Goal: Task Accomplishment & Management: Manage account settings

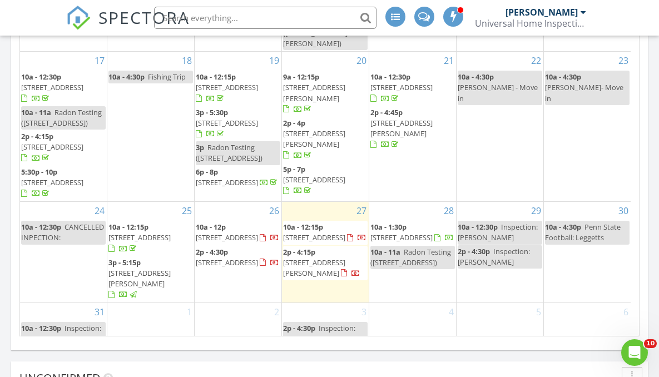
click at [233, 268] on span "34 Green Meadow Blvd, Middletown Township 07748" at bounding box center [227, 263] width 62 height 10
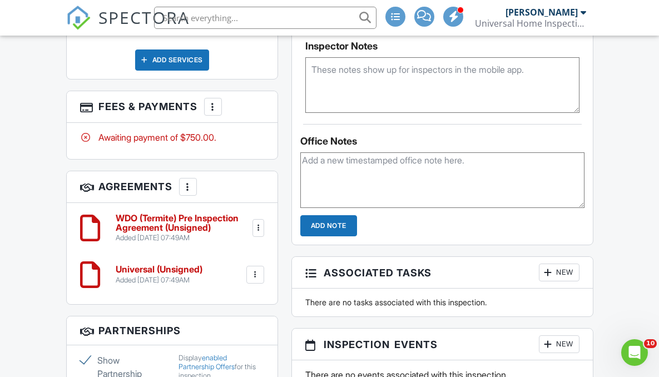
scroll to position [709, 0]
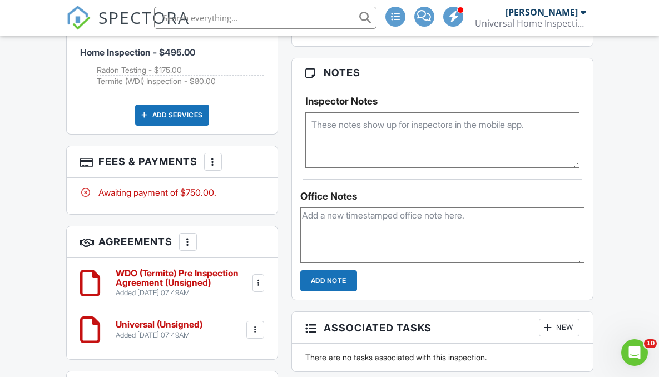
click at [211, 156] on div at bounding box center [212, 161] width 11 height 11
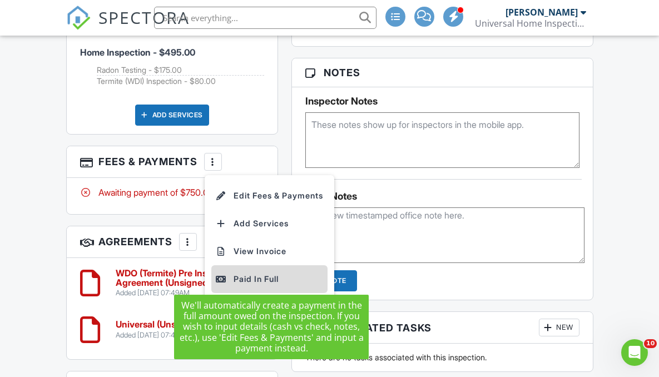
click at [253, 274] on div "Paid In Full" at bounding box center [269, 279] width 107 height 13
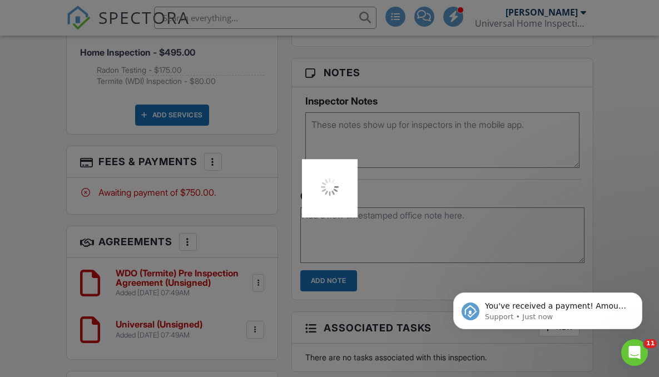
scroll to position [0, 0]
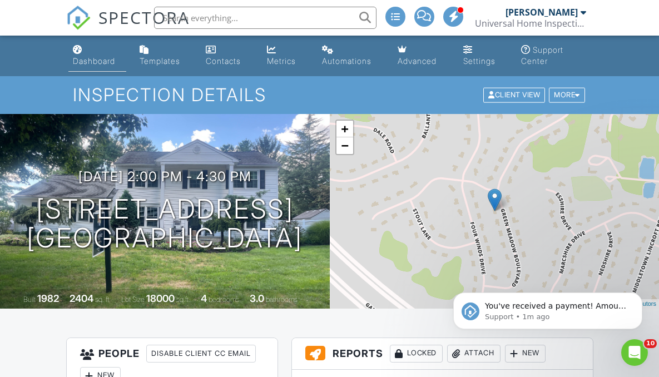
click at [100, 65] on div "Dashboard" at bounding box center [94, 60] width 42 height 9
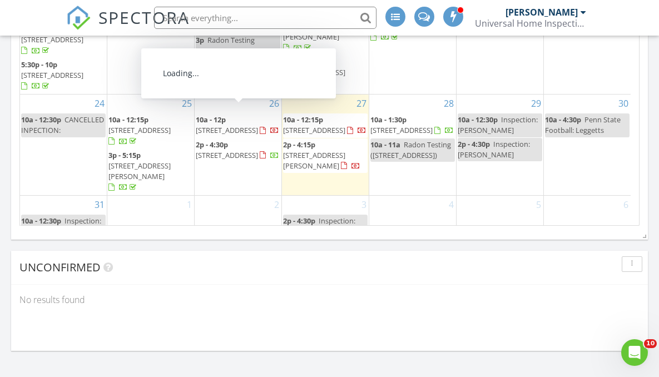
scroll to position [259, 0]
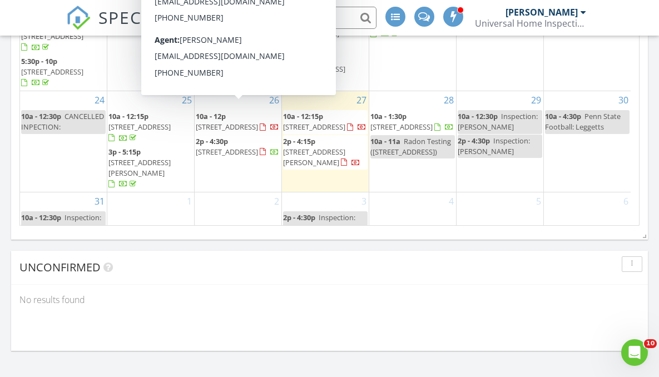
click at [228, 122] on span "59A Yorkshire Dr, Monroe Township 08831" at bounding box center [227, 127] width 62 height 10
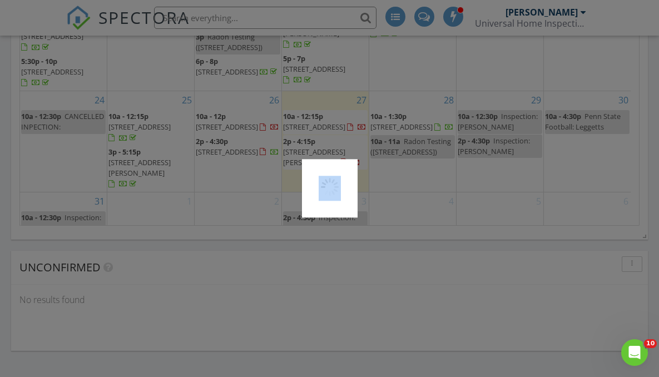
click at [228, 115] on div at bounding box center [329, 188] width 659 height 377
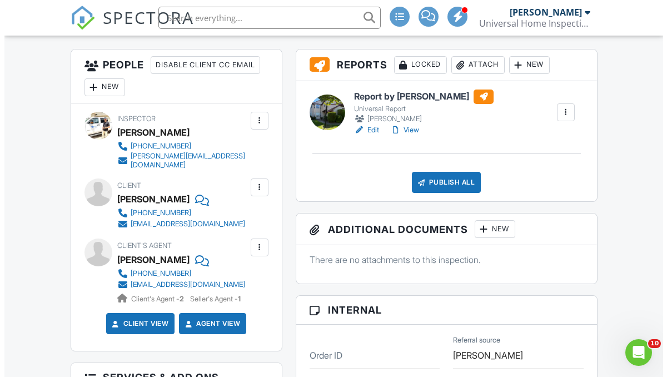
scroll to position [288, 0]
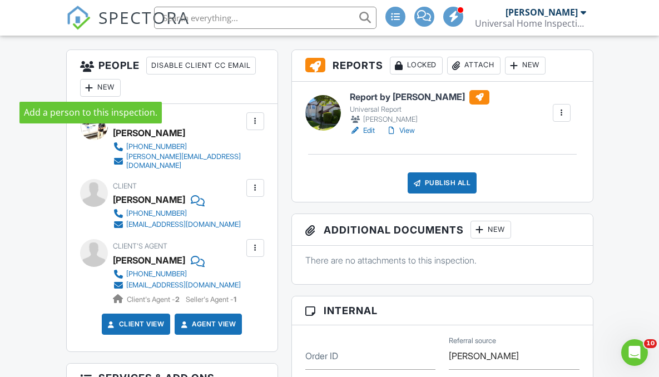
click at [88, 90] on div at bounding box center [89, 87] width 11 height 11
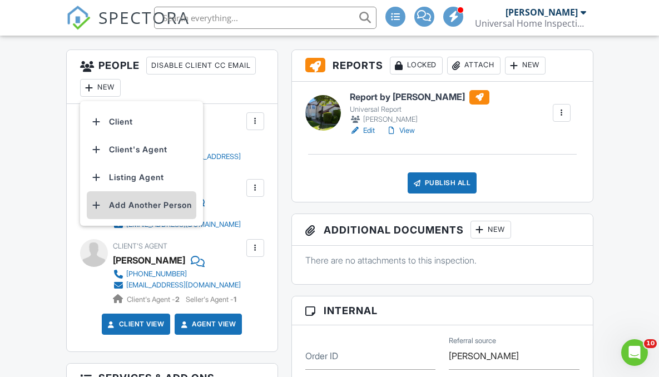
click at [139, 207] on li "Add Another Person" at bounding box center [142, 205] width 110 height 28
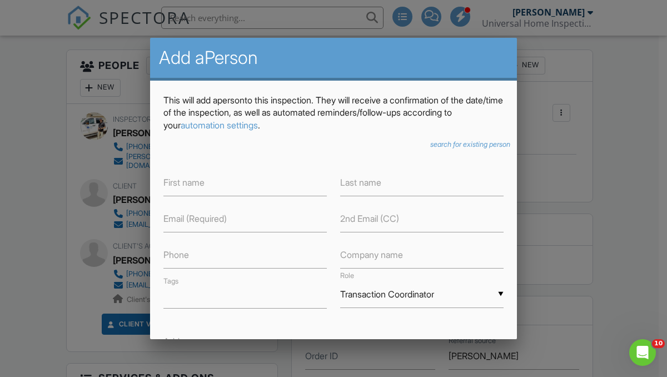
click at [203, 187] on label "First name" at bounding box center [184, 182] width 41 height 12
click at [448, 295] on input "Transaction Coordinator" at bounding box center [422, 294] width 164 height 27
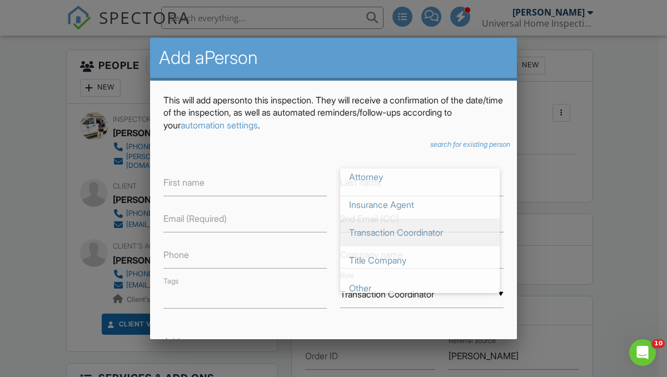
scroll to position [0, 0]
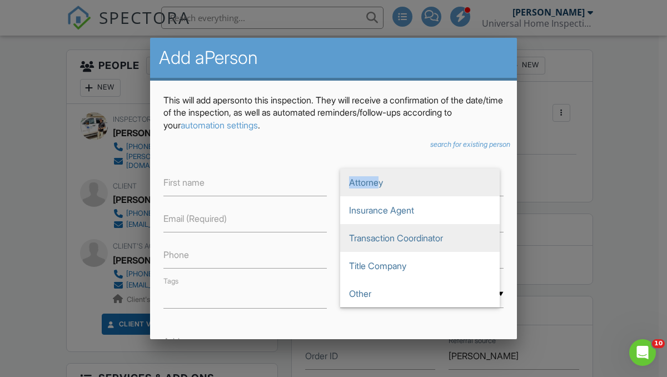
click at [375, 176] on span "Attorney" at bounding box center [420, 183] width 160 height 28
type input "Attorney"
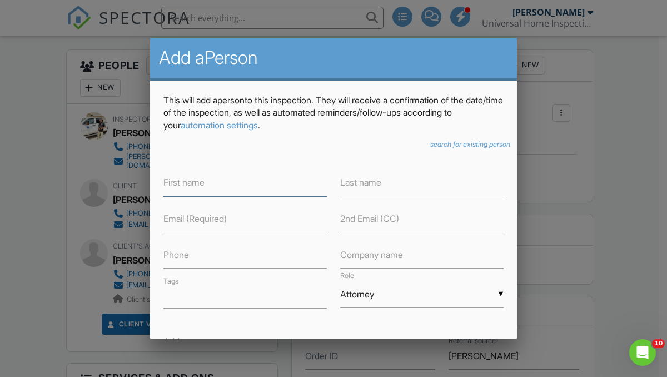
click at [209, 184] on input "text" at bounding box center [246, 182] width 164 height 27
type input "A"
type input "John"
click at [458, 147] on icon "search for existing person" at bounding box center [471, 144] width 80 height 8
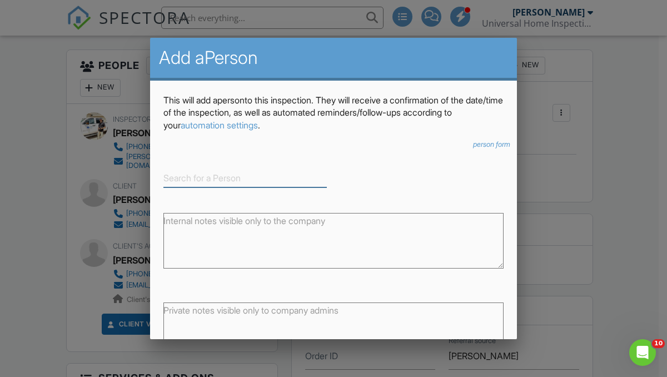
click at [199, 175] on input at bounding box center [246, 178] width 164 height 18
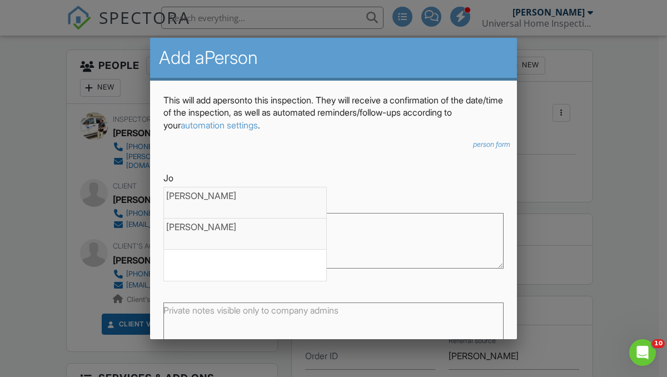
click at [193, 225] on div "John Boulos" at bounding box center [245, 227] width 158 height 12
type input "John Boulos"
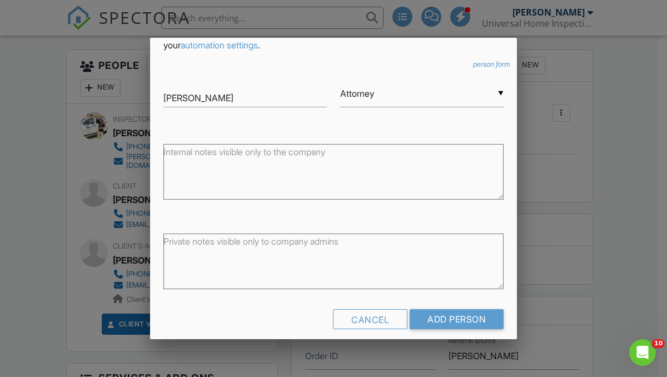
scroll to position [92, 0]
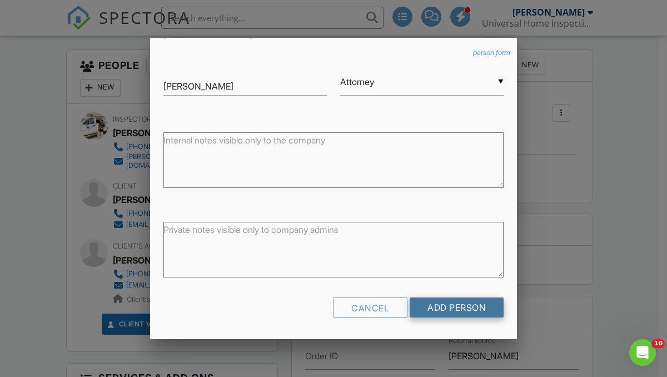
click at [471, 301] on input "Add Person" at bounding box center [457, 308] width 94 height 20
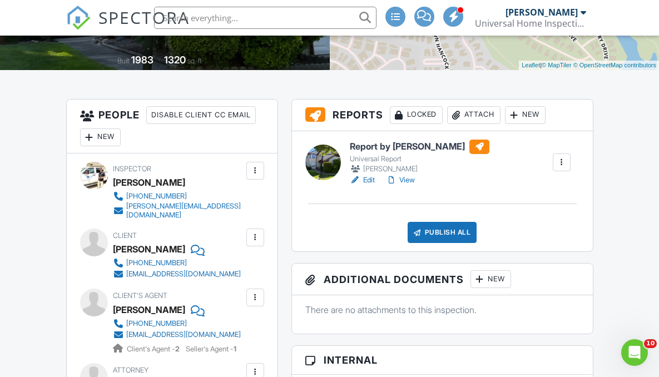
scroll to position [126, 0]
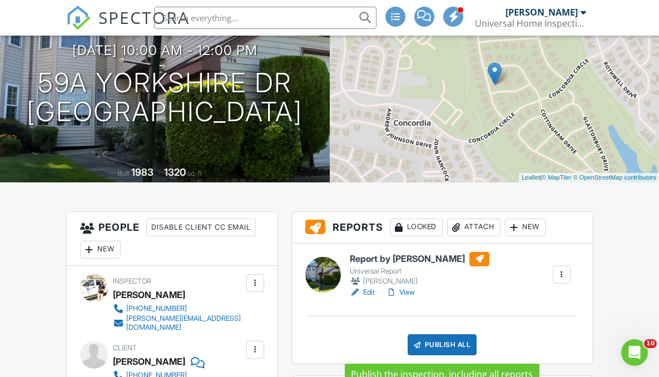
click at [454, 344] on div "Publish All" at bounding box center [443, 344] width 70 height 21
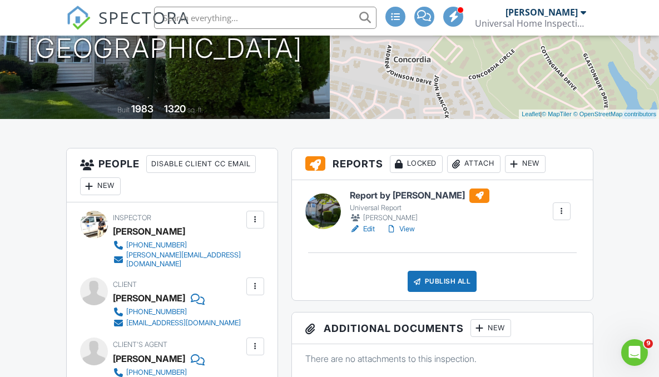
scroll to position [196, 0]
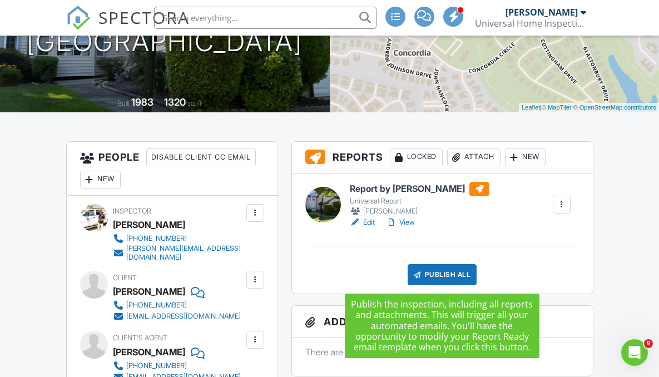
click at [448, 274] on div "Publish All" at bounding box center [443, 274] width 70 height 21
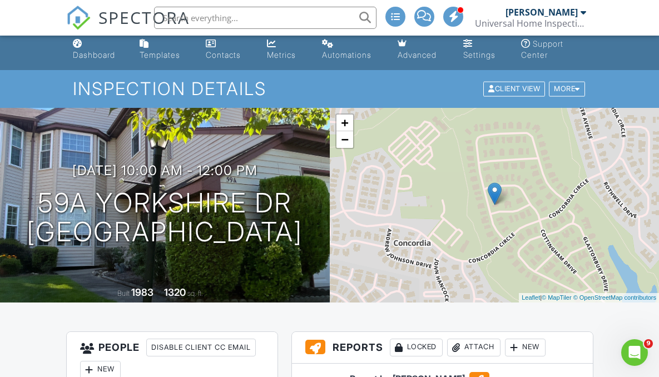
scroll to position [0, 0]
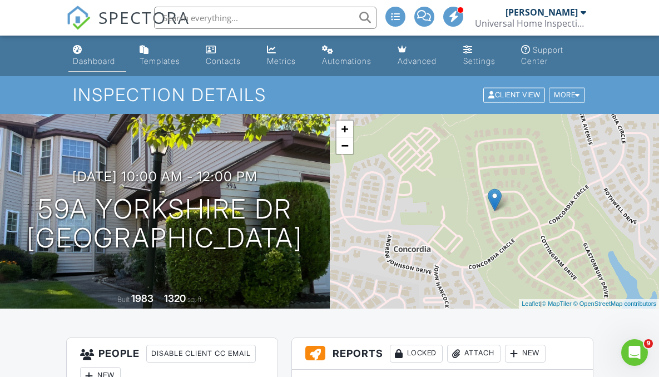
click at [82, 57] on div "Dashboard" at bounding box center [94, 60] width 42 height 9
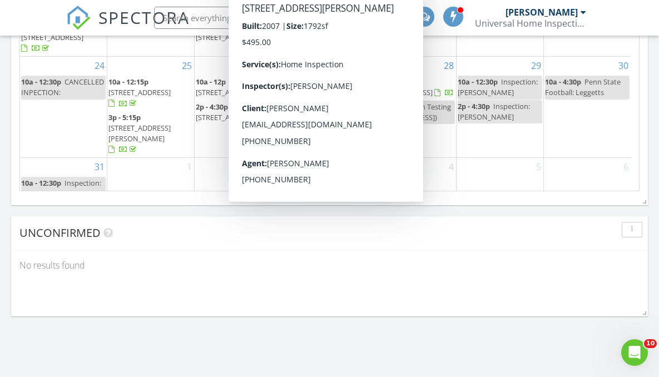
scroll to position [1494, 0]
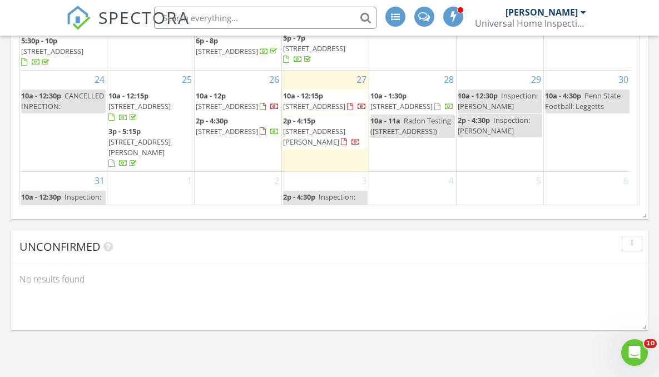
click at [223, 101] on span "59A Yorkshire Dr, Monroe Township 08831" at bounding box center [227, 106] width 62 height 10
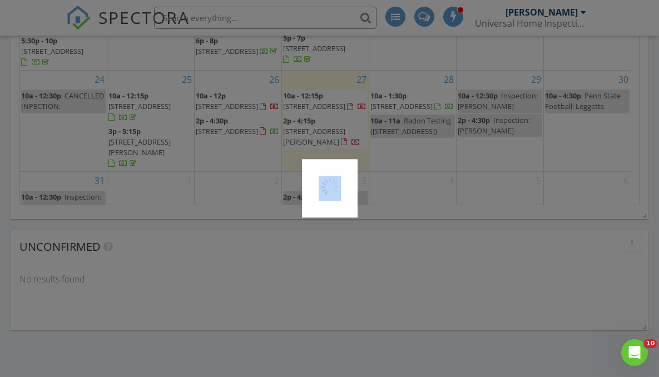
click at [223, 93] on div at bounding box center [329, 188] width 659 height 377
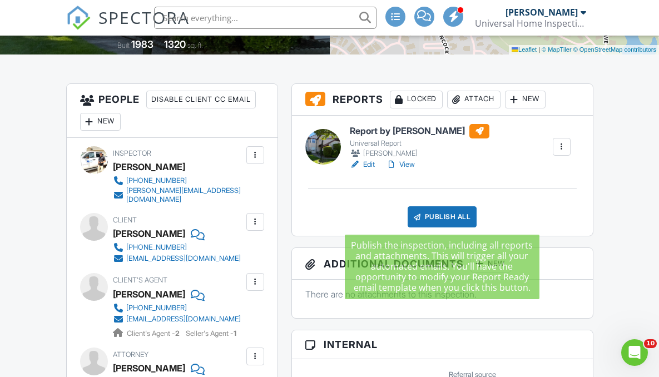
click at [457, 217] on div "Publish All" at bounding box center [443, 216] width 70 height 21
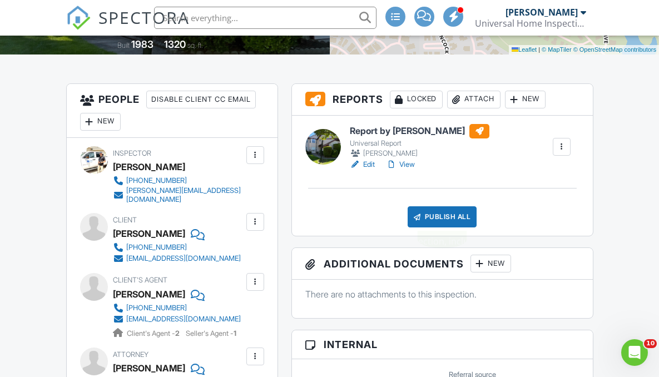
click at [459, 217] on div "Publish All" at bounding box center [443, 216] width 70 height 21
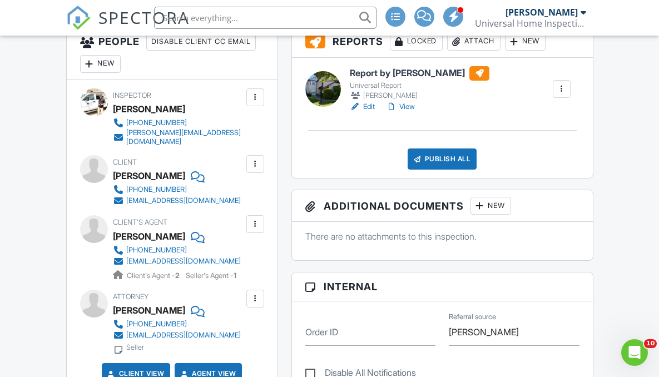
scroll to position [313, 0]
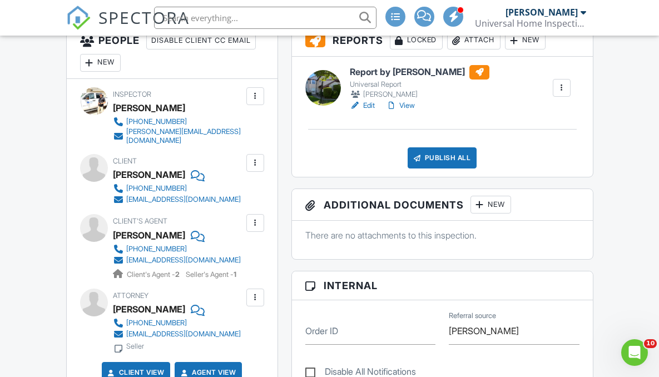
click at [566, 86] on div at bounding box center [561, 87] width 11 height 11
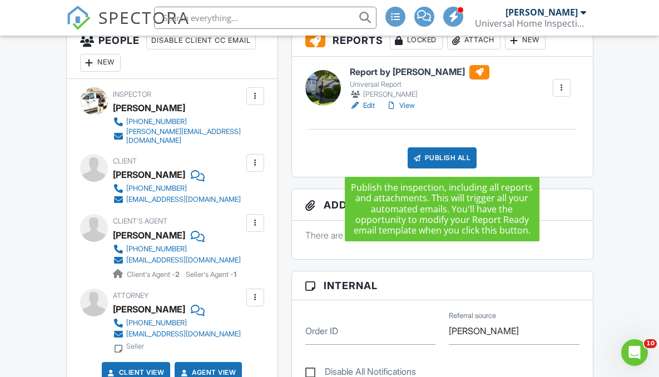
click at [439, 157] on div "Publish All" at bounding box center [443, 157] width 70 height 21
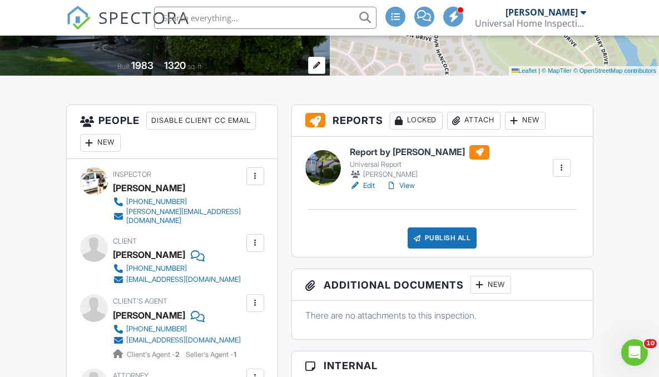
scroll to position [0, 0]
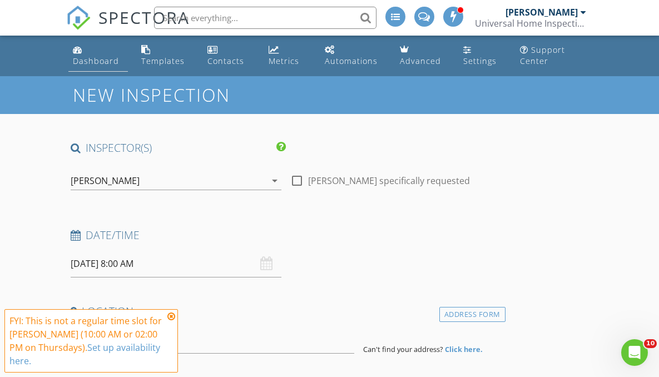
click at [94, 61] on div "Dashboard" at bounding box center [96, 61] width 46 height 11
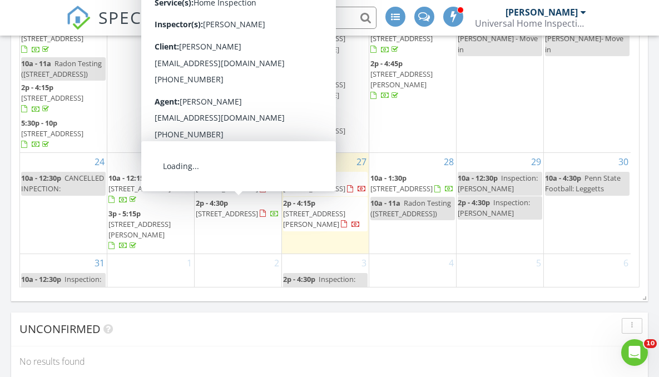
scroll to position [1435, 0]
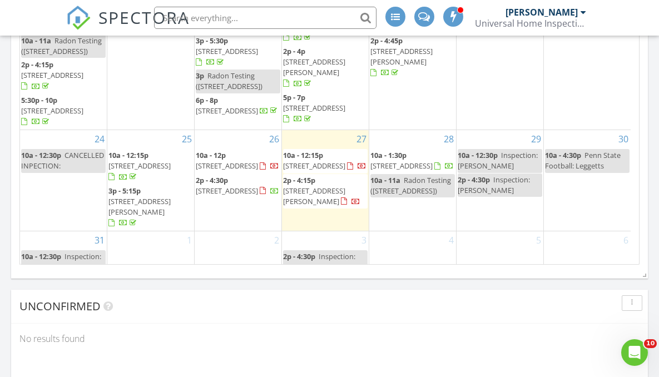
click at [234, 161] on span "59A Yorkshire Dr, Monroe Township 08831" at bounding box center [227, 166] width 62 height 10
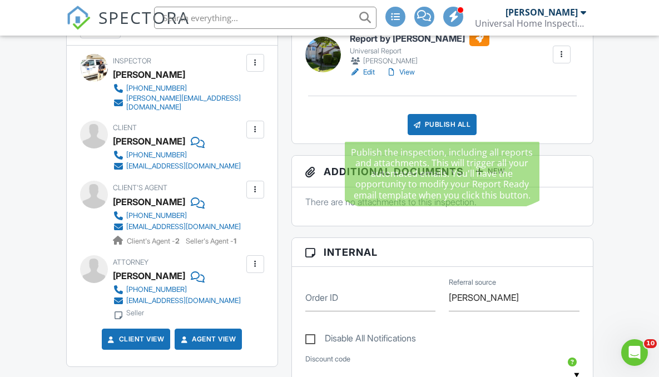
click at [453, 122] on div "Publish All" at bounding box center [443, 124] width 70 height 21
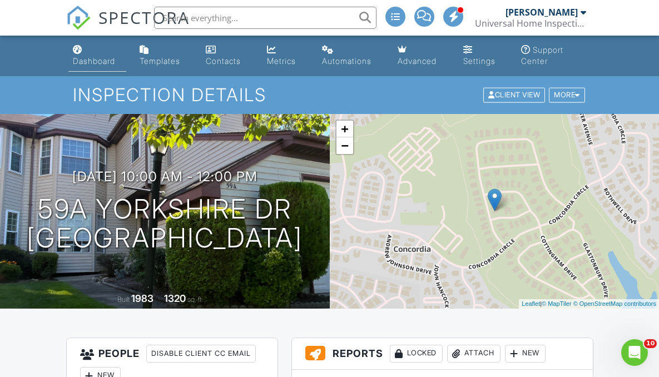
click at [82, 58] on div "Dashboard" at bounding box center [94, 60] width 42 height 9
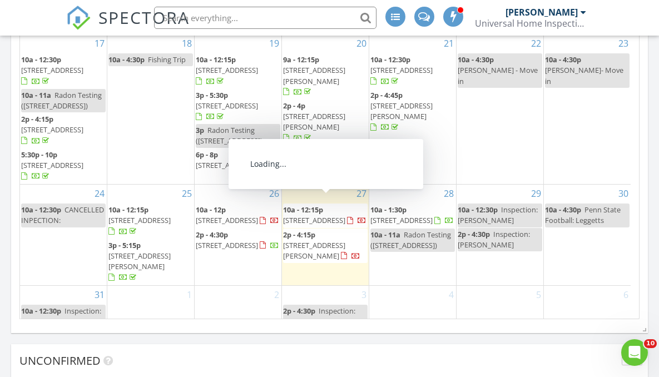
scroll to position [1381, 0]
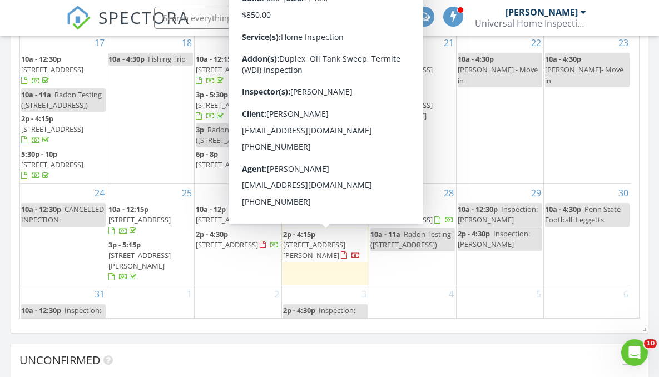
click at [253, 295] on div "2" at bounding box center [238, 306] width 87 height 43
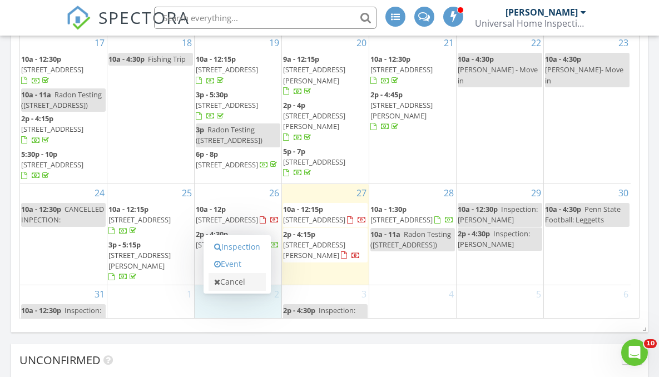
click at [240, 284] on link "Cancel" at bounding box center [237, 282] width 57 height 18
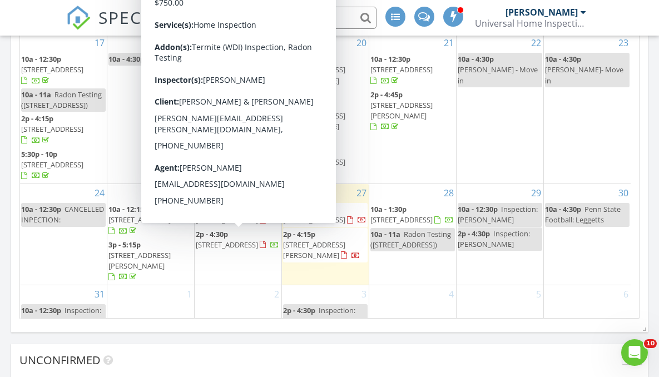
click at [234, 242] on span "34 Green Meadow Blvd, Middletown Township 07748" at bounding box center [227, 245] width 62 height 10
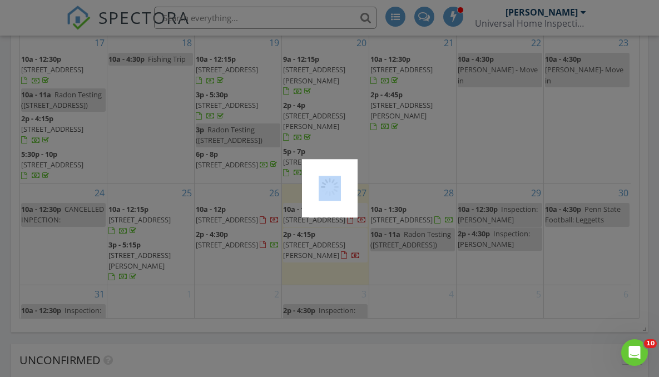
click at [234, 242] on div at bounding box center [329, 188] width 659 height 377
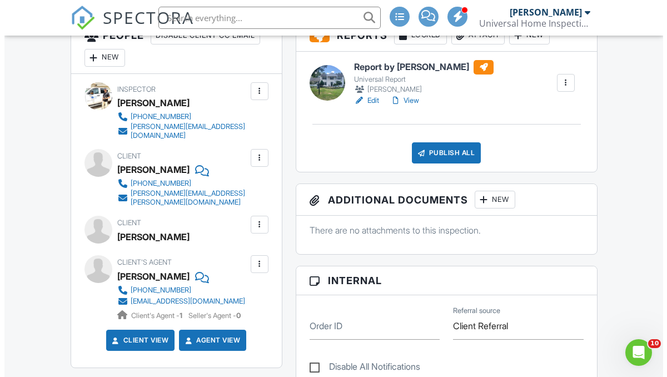
scroll to position [318, 0]
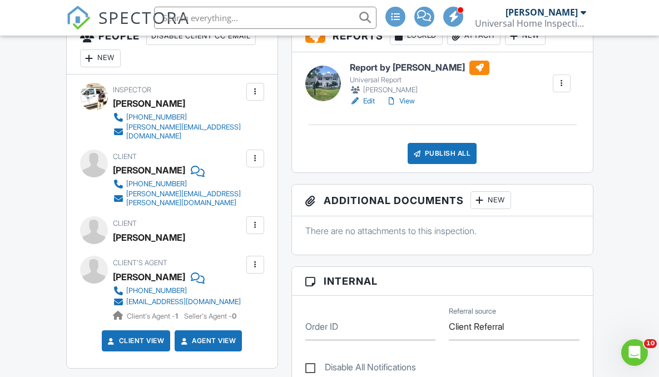
click at [92, 57] on div at bounding box center [89, 58] width 11 height 11
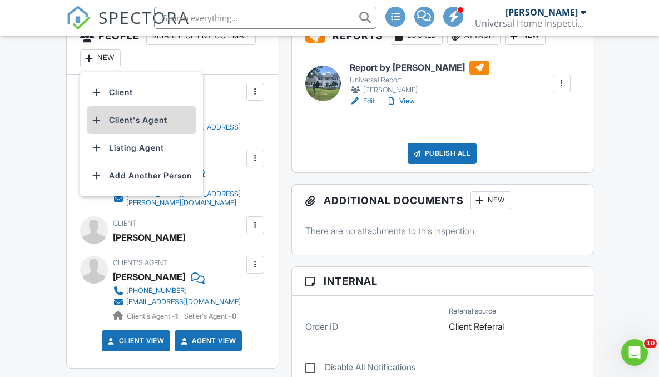
click at [145, 122] on li "Client's Agent" at bounding box center [142, 120] width 110 height 28
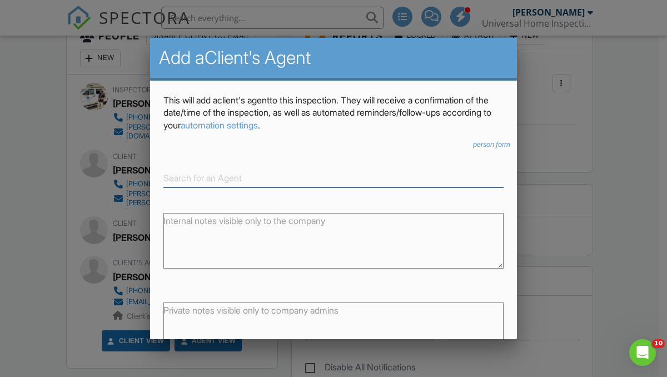
click at [196, 178] on input at bounding box center [334, 178] width 340 height 18
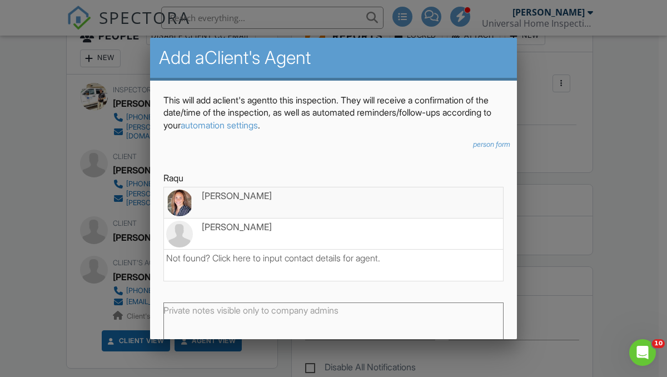
click at [217, 196] on div "[PERSON_NAME]" at bounding box center [333, 196] width 335 height 12
type input "Raquel Manning"
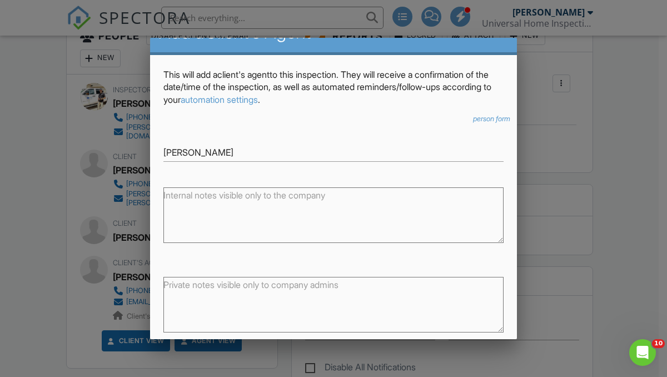
scroll to position [81, 0]
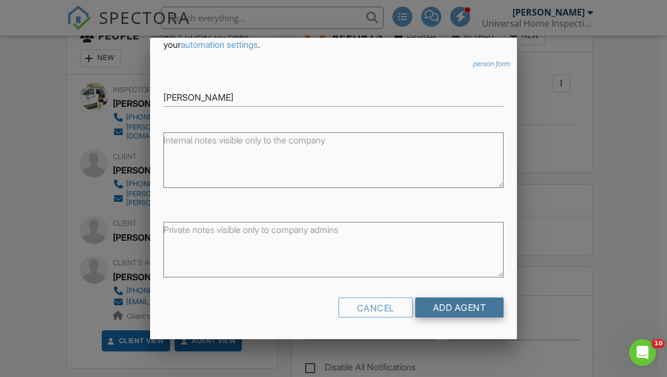
click at [452, 305] on input "Add Agent" at bounding box center [460, 308] width 89 height 20
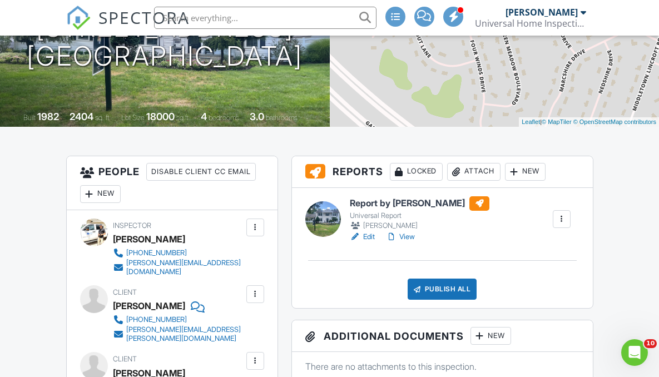
scroll to position [181, 0]
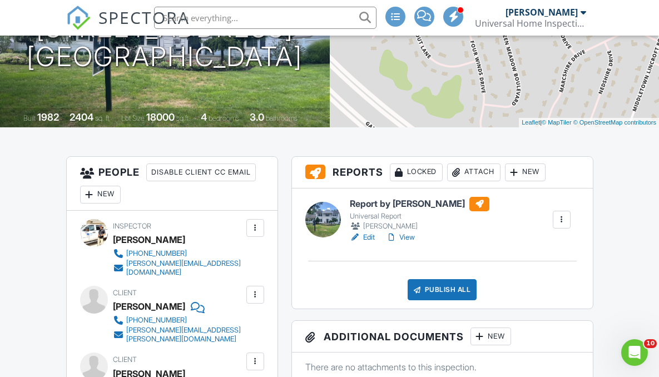
click at [397, 205] on h6 "Report by [PERSON_NAME]" at bounding box center [420, 204] width 140 height 14
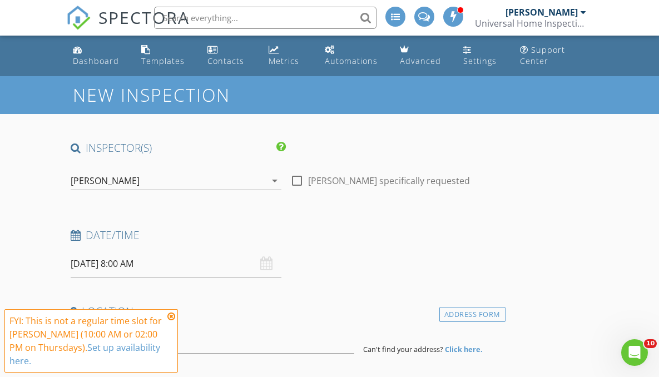
click at [171, 316] on icon at bounding box center [171, 316] width 8 height 9
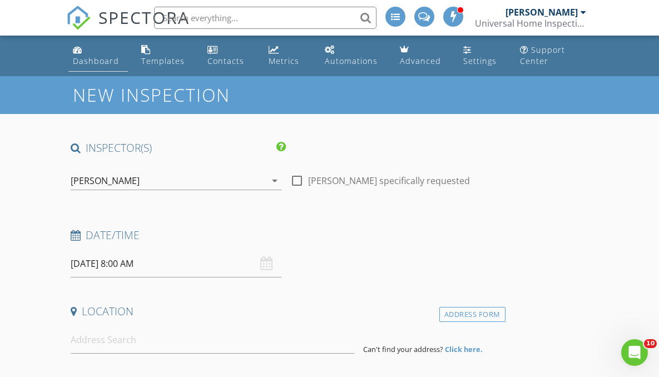
click at [83, 61] on div "Dashboard" at bounding box center [96, 61] width 46 height 11
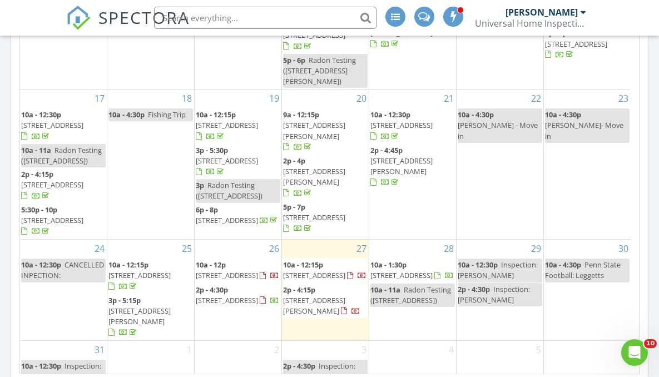
scroll to position [1478, 0]
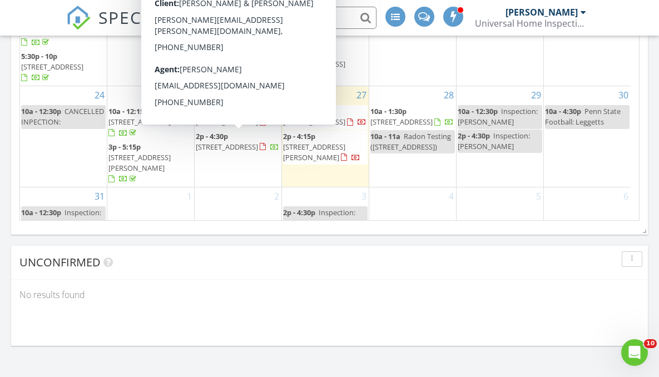
click at [216, 150] on span "[STREET_ADDRESS]" at bounding box center [227, 147] width 62 height 10
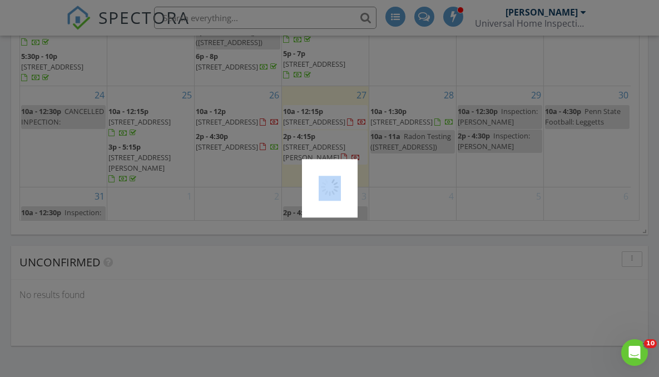
click at [216, 150] on div at bounding box center [329, 188] width 659 height 377
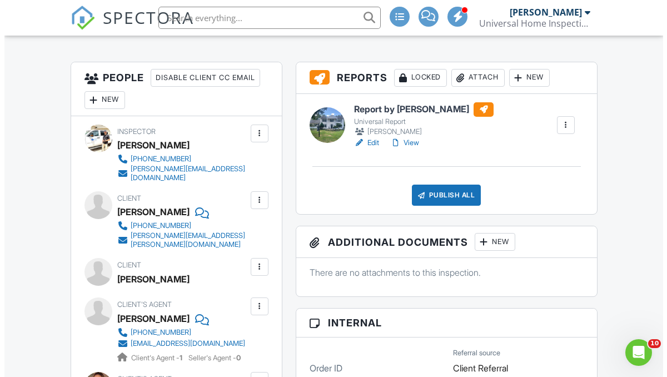
scroll to position [275, 0]
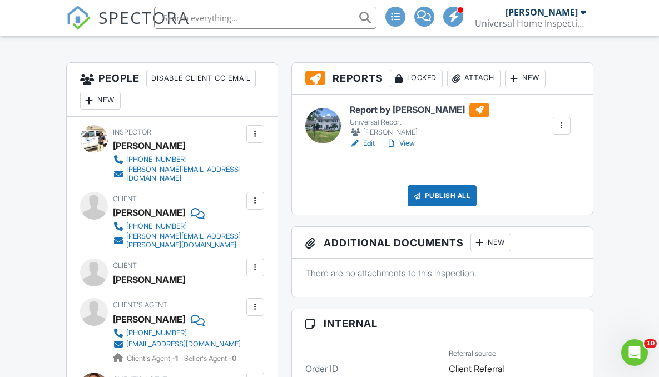
click at [481, 75] on div "Attach" at bounding box center [473, 79] width 53 height 18
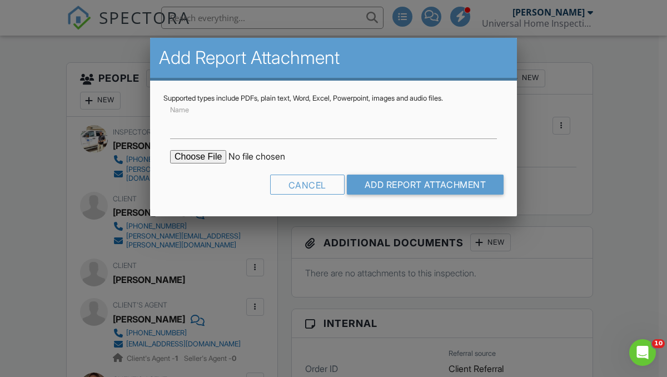
click at [194, 156] on input "file" at bounding box center [264, 156] width 189 height 13
type input "C:\fakepath\34 Green Meadow Blvd. (WDI) report.pdf"
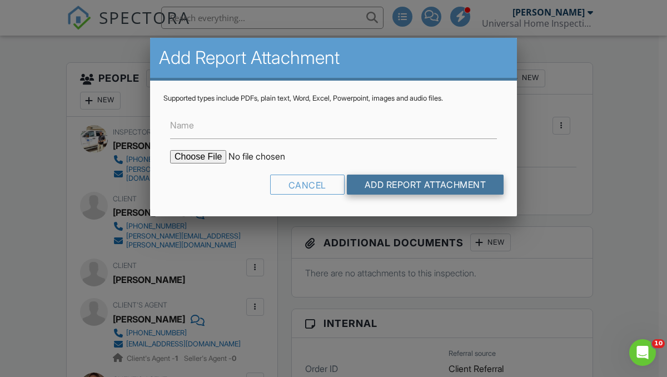
click at [413, 182] on input "Add Report Attachment" at bounding box center [425, 185] width 157 height 20
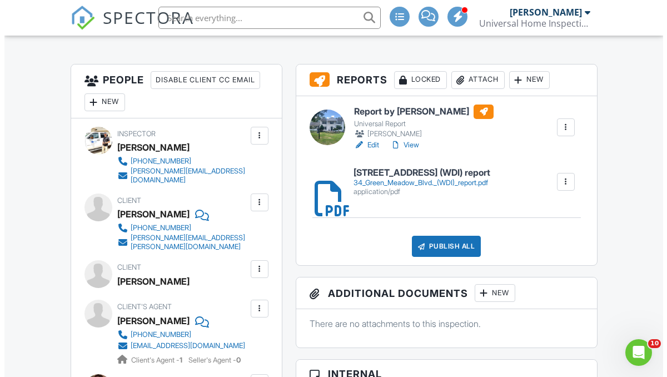
scroll to position [402, 0]
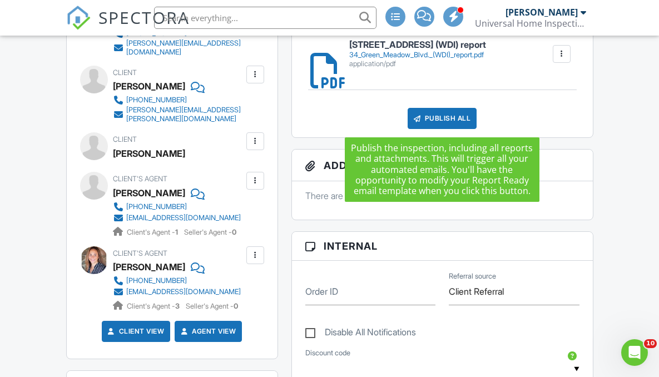
click at [434, 118] on div "Publish All" at bounding box center [443, 118] width 70 height 21
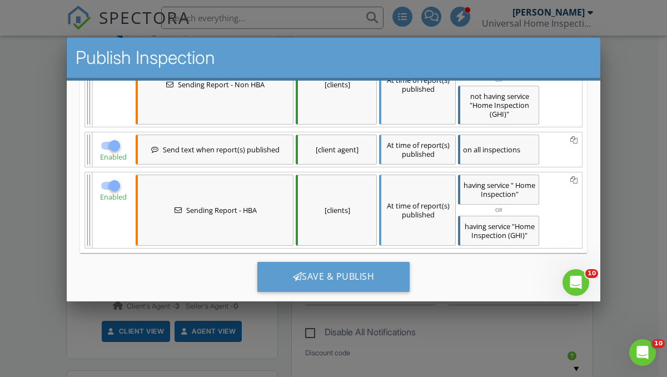
scroll to position [324, 0]
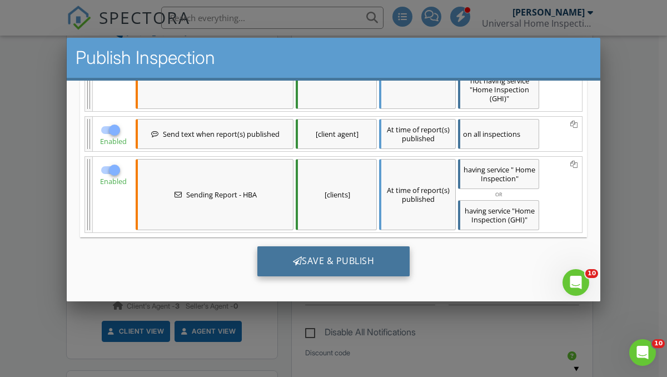
click at [373, 261] on div "Save & Publish" at bounding box center [334, 261] width 153 height 30
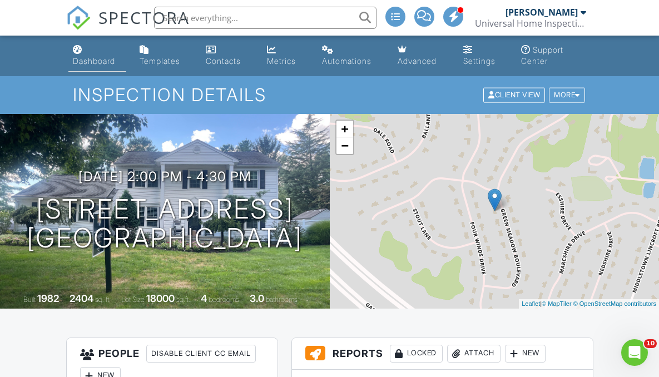
click at [86, 62] on div "Dashboard" at bounding box center [94, 60] width 42 height 9
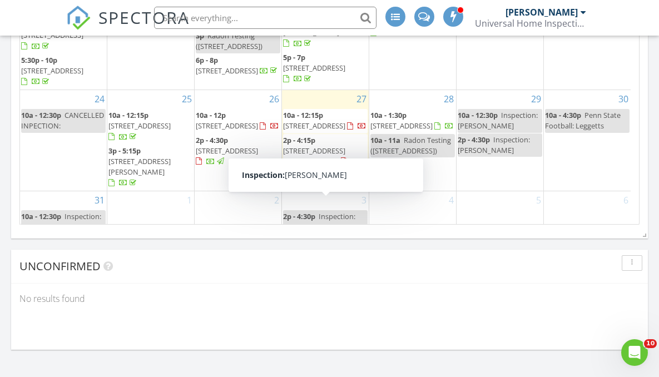
scroll to position [1407, 0]
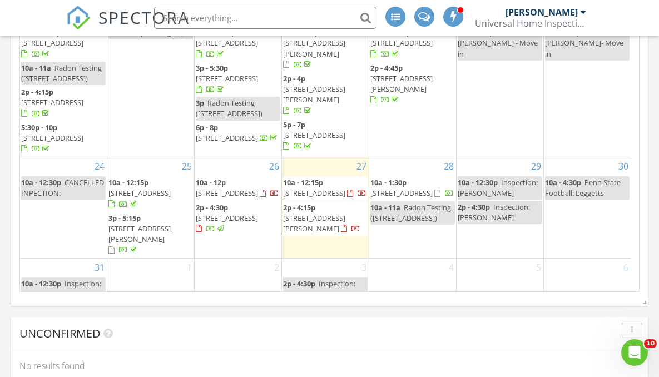
click at [313, 211] on span "2p - 4:15p" at bounding box center [299, 207] width 32 height 10
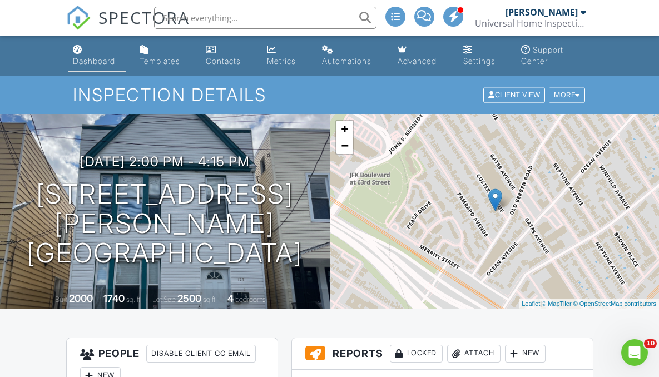
click at [106, 59] on div "Dashboard" at bounding box center [94, 60] width 42 height 9
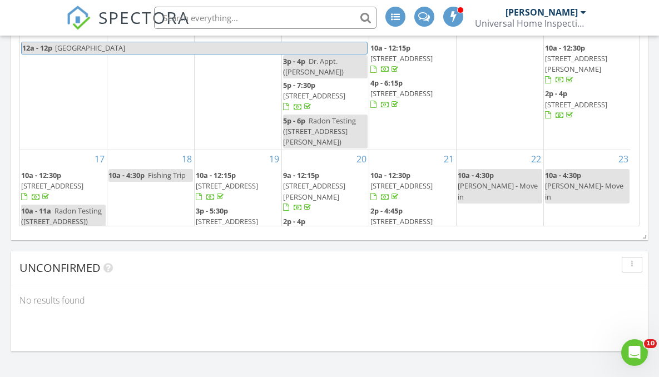
scroll to position [216, 0]
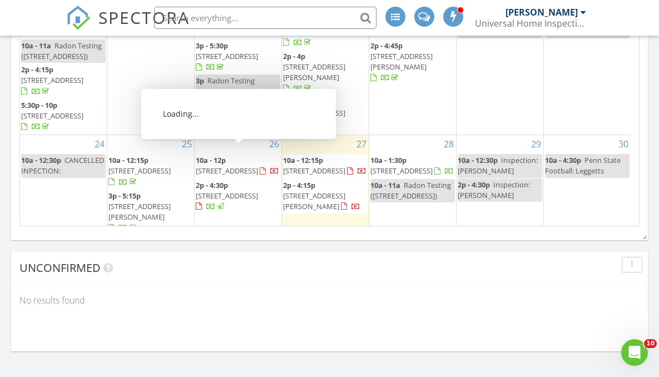
click at [258, 166] on span "59A Yorkshire Dr, Monroe Township 08831" at bounding box center [227, 171] width 62 height 10
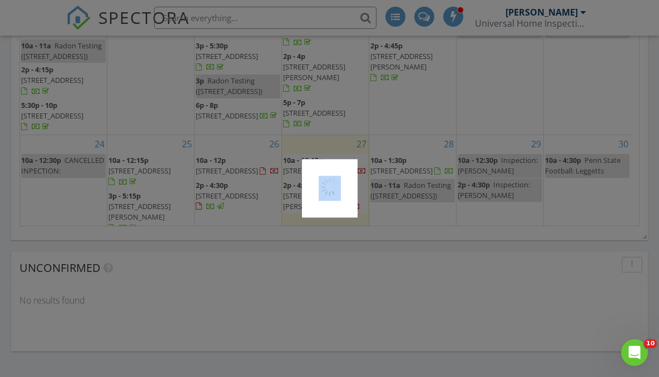
click at [258, 158] on div at bounding box center [329, 188] width 659 height 377
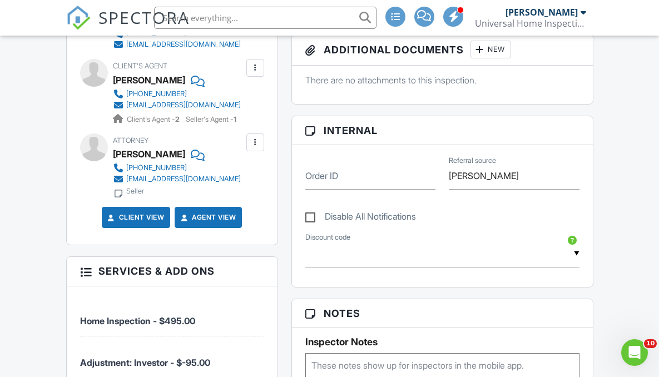
scroll to position [258, 0]
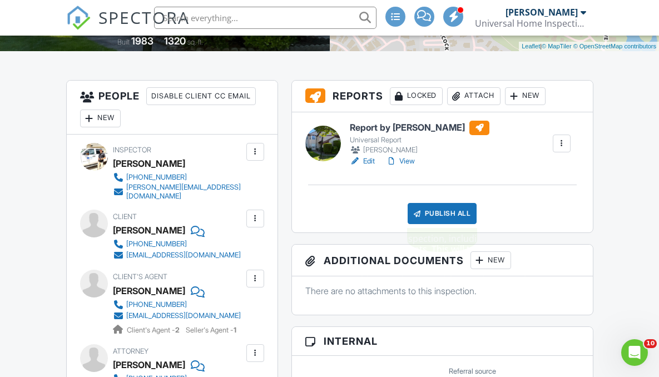
click at [426, 211] on div "Publish All" at bounding box center [443, 213] width 70 height 21
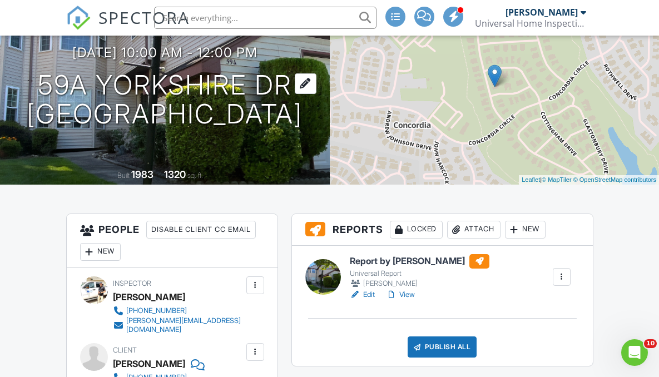
scroll to position [0, 0]
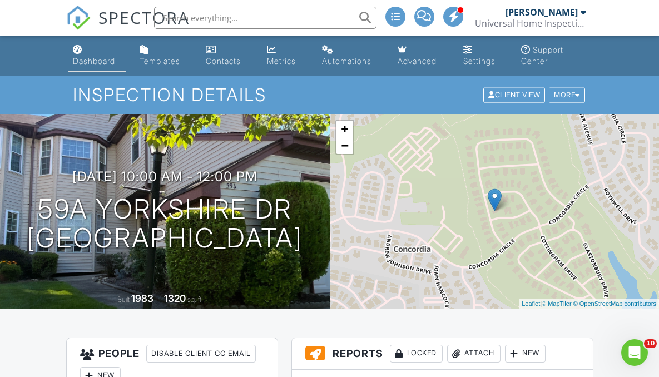
click at [85, 58] on div "Dashboard" at bounding box center [94, 60] width 42 height 9
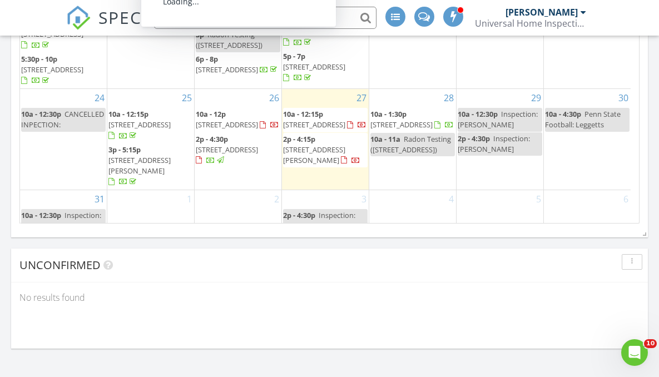
scroll to position [1455, 0]
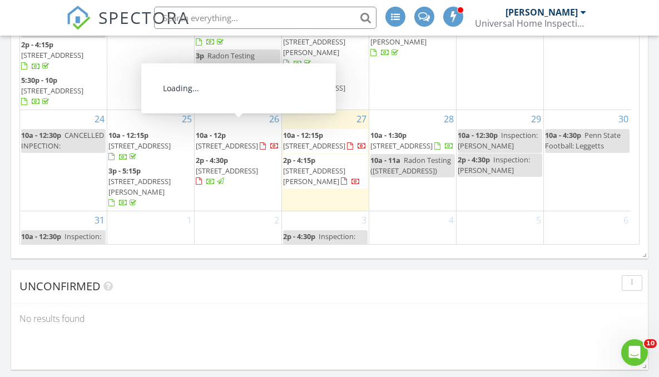
click at [236, 141] on span "[STREET_ADDRESS]" at bounding box center [227, 146] width 62 height 10
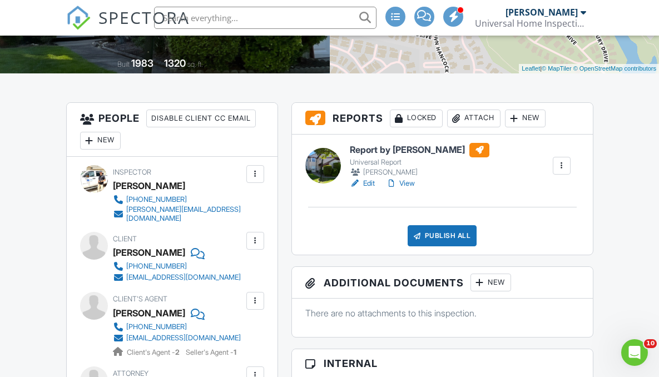
scroll to position [236, 0]
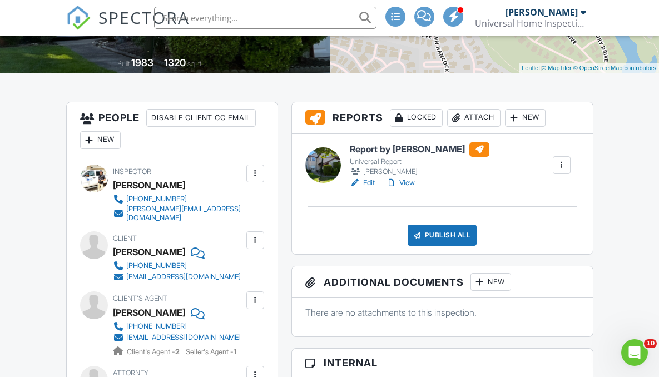
click at [372, 150] on h6 "Report by Mike Makely" at bounding box center [420, 149] width 140 height 14
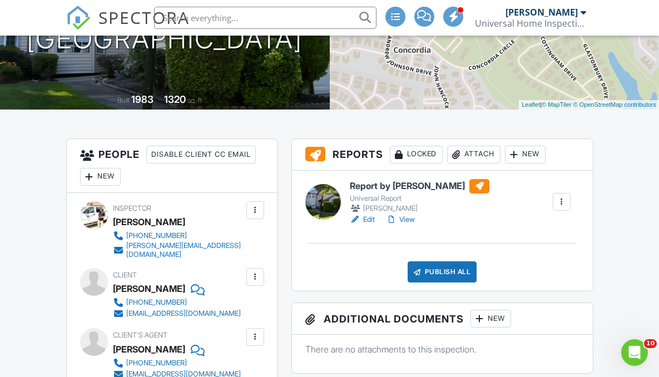
scroll to position [195, 0]
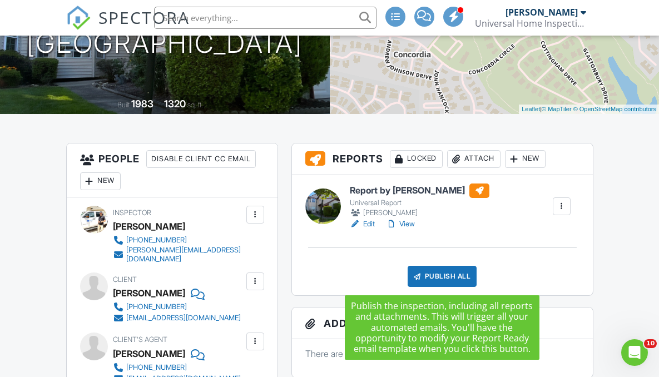
click at [434, 275] on div "Publish All" at bounding box center [443, 276] width 70 height 21
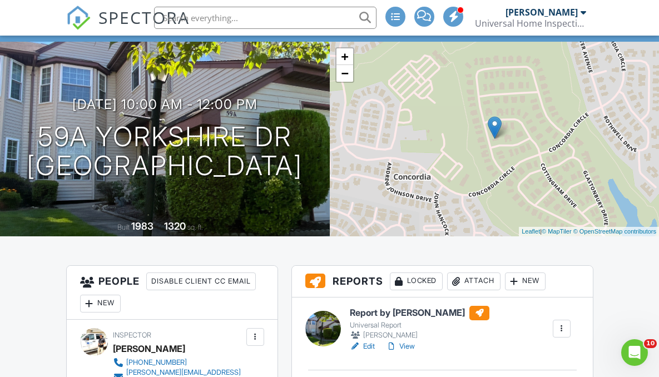
scroll to position [0, 0]
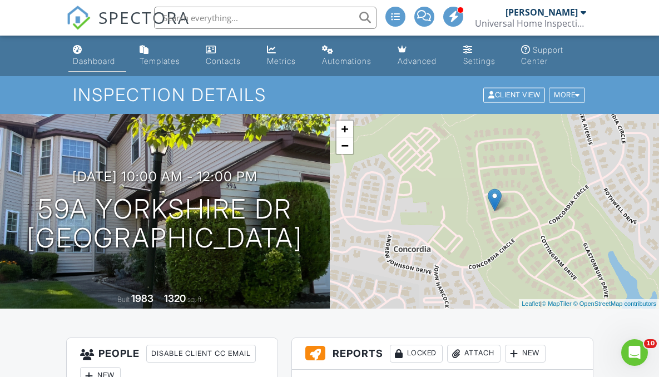
click at [87, 60] on div "Dashboard" at bounding box center [94, 60] width 42 height 9
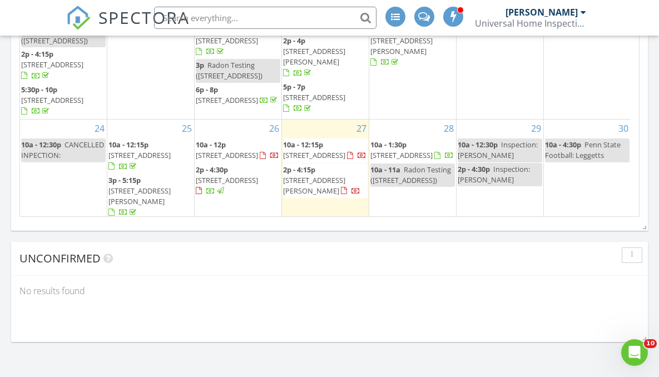
scroll to position [236, 0]
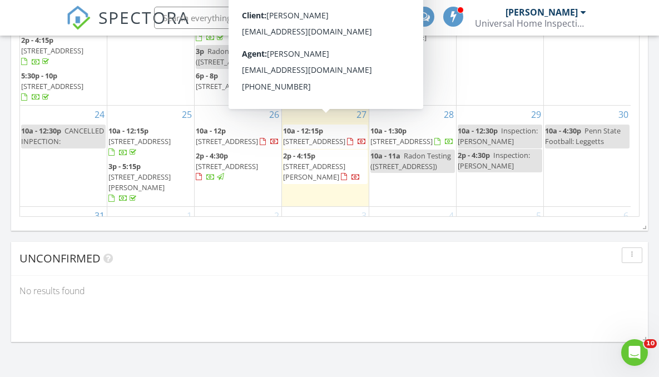
click at [323, 136] on span "507 Cyprus Ct, Lacey Township 08731" at bounding box center [314, 141] width 62 height 10
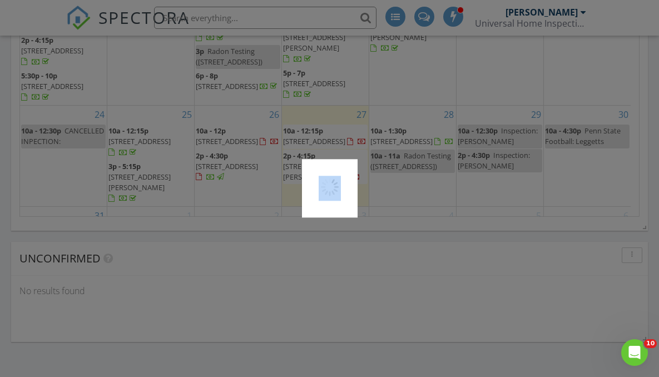
click at [323, 125] on div at bounding box center [329, 188] width 659 height 377
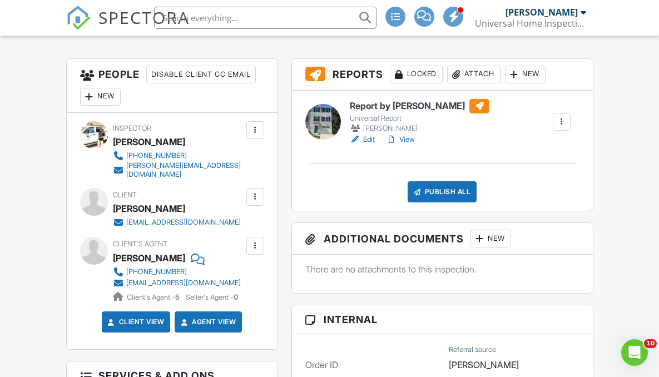
scroll to position [215, 0]
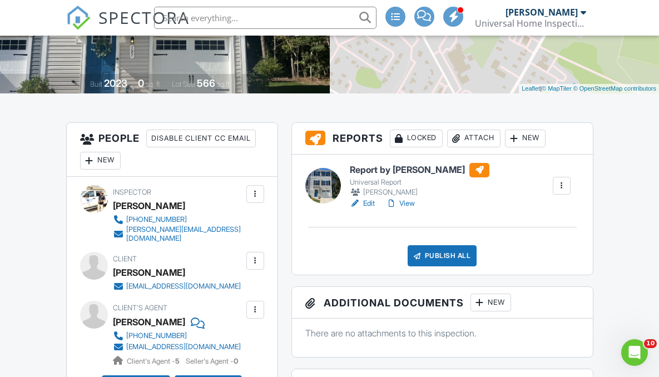
click at [375, 172] on h6 "Report by Mike Makely" at bounding box center [420, 170] width 140 height 14
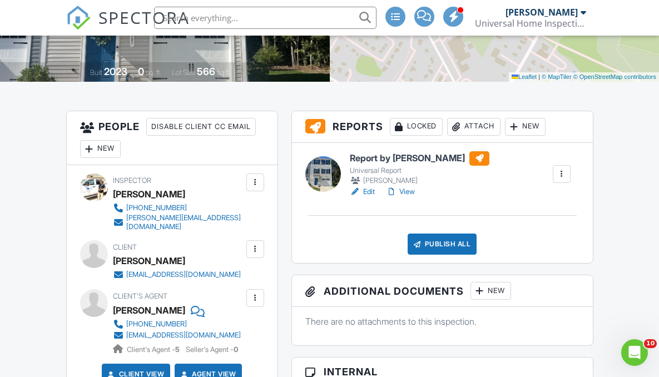
scroll to position [251, 0]
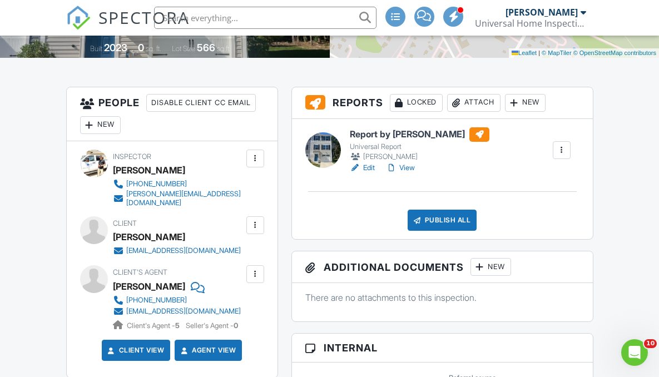
click at [382, 133] on h6 "Report by Mike Makely" at bounding box center [420, 134] width 140 height 14
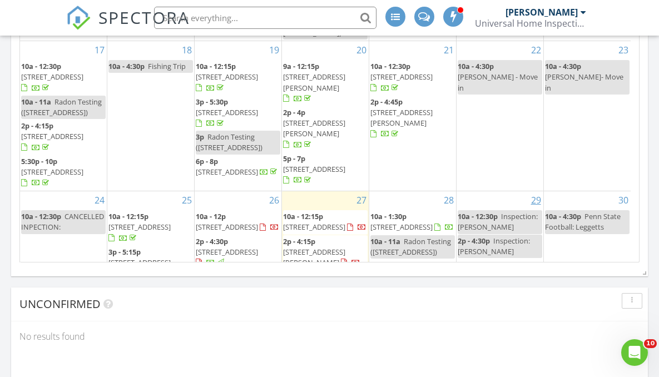
scroll to position [259, 0]
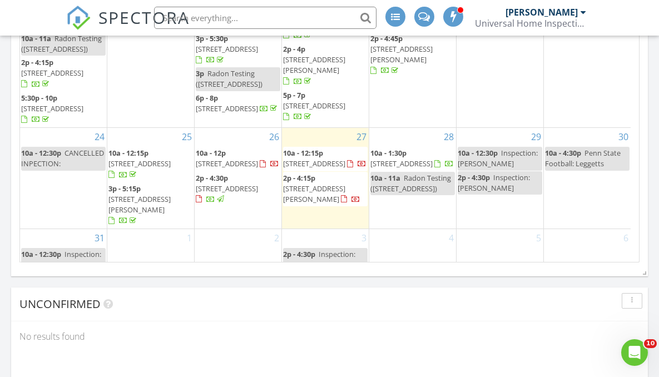
click at [487, 200] on div "29 10a - 12:30p Inspection: Nayna 2p - 4:30p Inspection: Helena" at bounding box center [500, 178] width 87 height 101
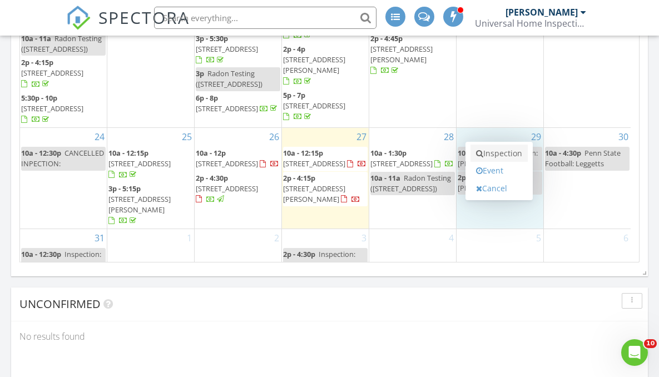
click at [498, 154] on link "Inspection" at bounding box center [499, 154] width 57 height 18
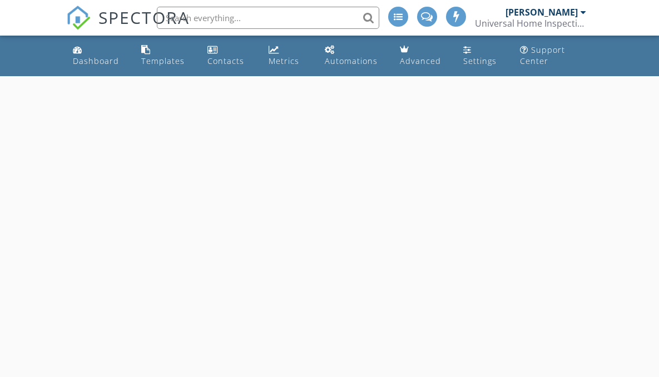
select select "7"
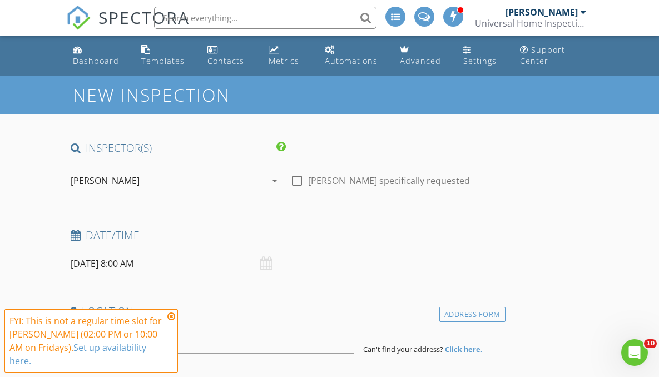
click at [125, 263] on input "08/29/2025 8:00 AM" at bounding box center [176, 263] width 211 height 27
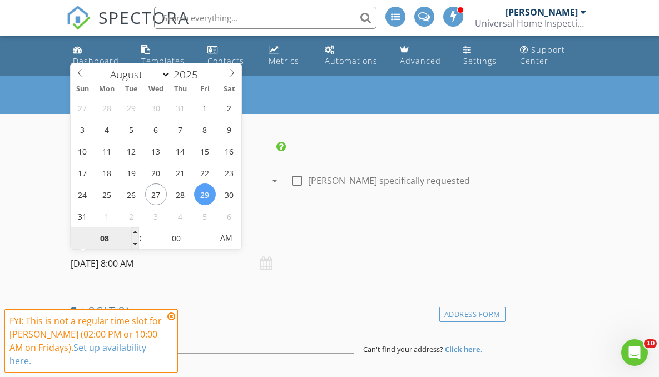
click at [108, 238] on input "08" at bounding box center [105, 238] width 68 height 22
type input "02"
type input "08/29/2025 2:00 PM"
click at [219, 240] on span "AM" at bounding box center [226, 238] width 31 height 22
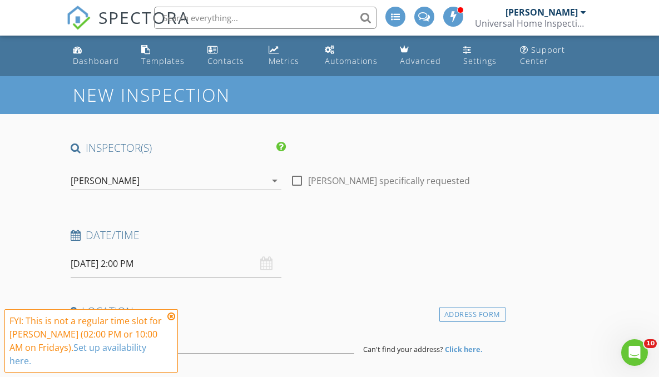
click at [324, 246] on div "Date/Time" at bounding box center [285, 239] width 439 height 22
click at [172, 315] on icon at bounding box center [171, 316] width 8 height 9
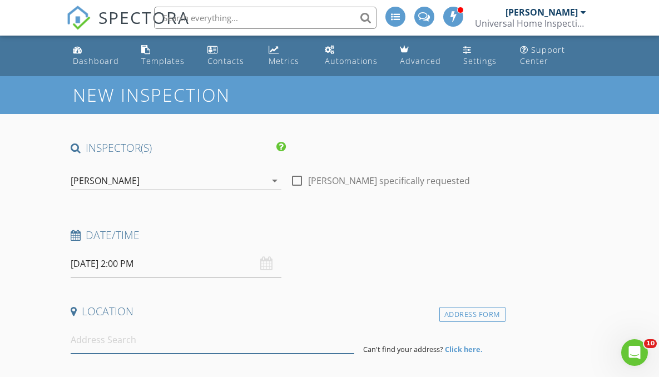
click at [128, 344] on input at bounding box center [213, 340] width 284 height 27
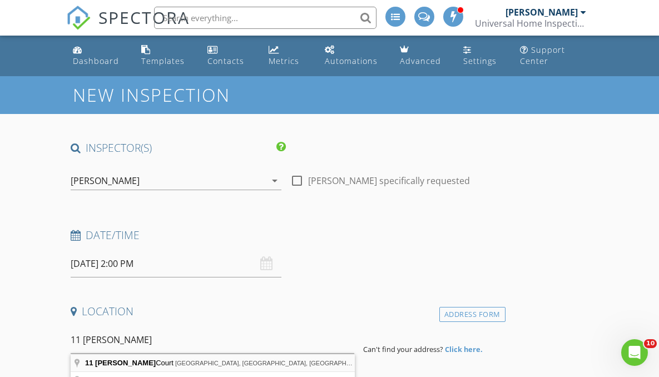
type input "11 Dana Court, Manalapan Township, NJ, USA"
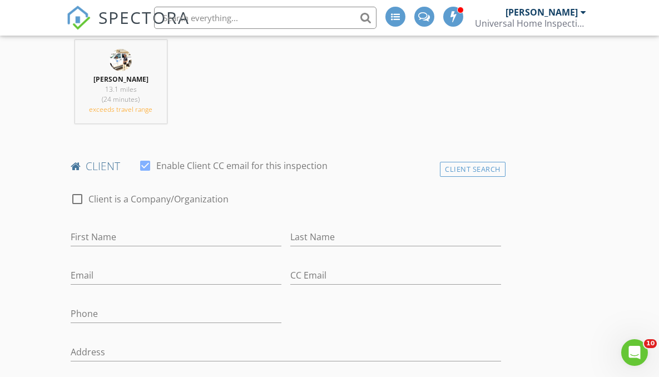
scroll to position [472, 0]
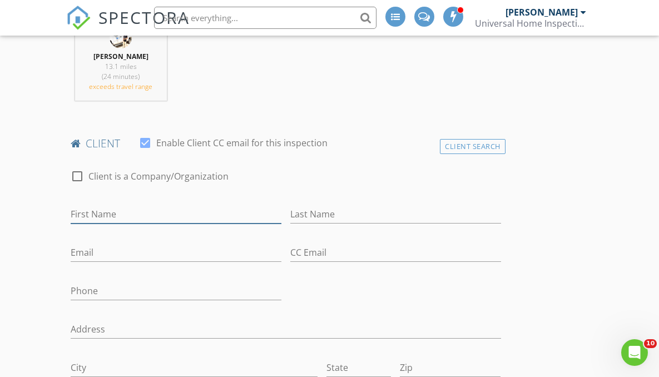
click at [112, 216] on input "First Name" at bounding box center [176, 214] width 211 height 18
type input "Niyantkumar"
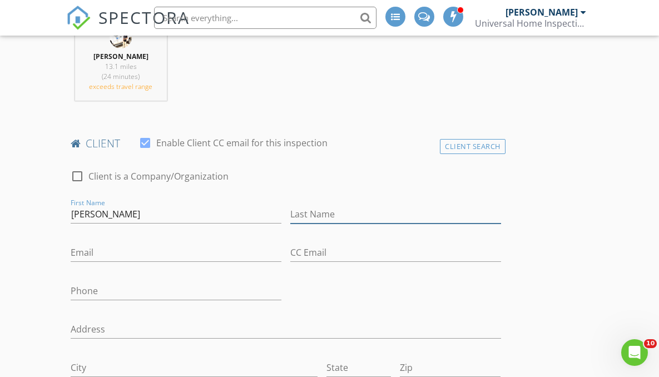
click at [299, 211] on input "Last Name" at bounding box center [395, 214] width 211 height 18
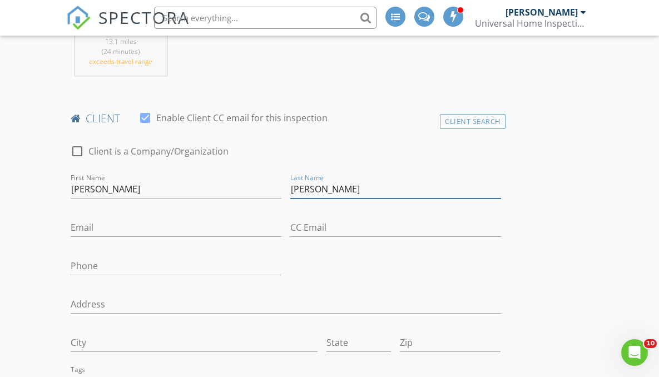
scroll to position [498, 0]
type input "Shah"
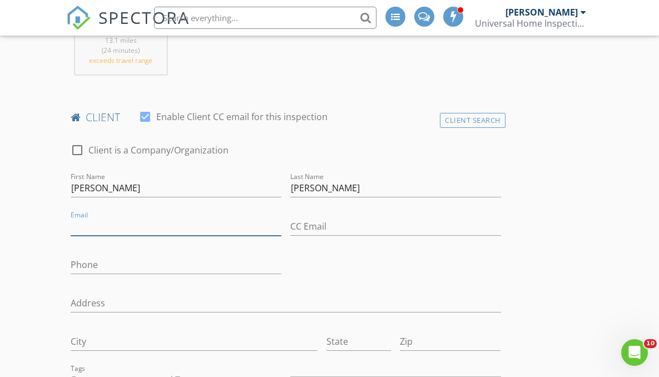
click at [136, 229] on input "Email" at bounding box center [176, 226] width 211 height 18
type input "niyantks@gmail.com"
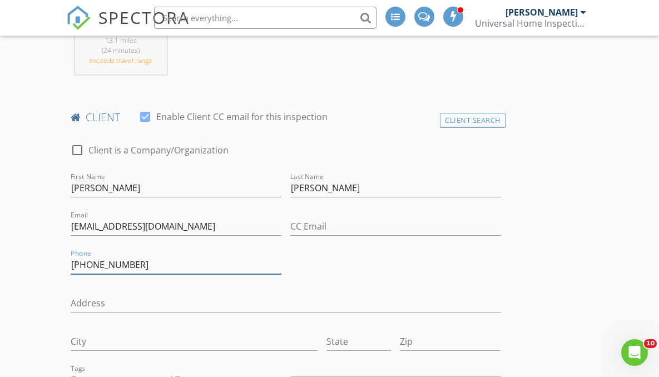
click at [101, 268] on input "732-915-1319" at bounding box center [176, 265] width 211 height 18
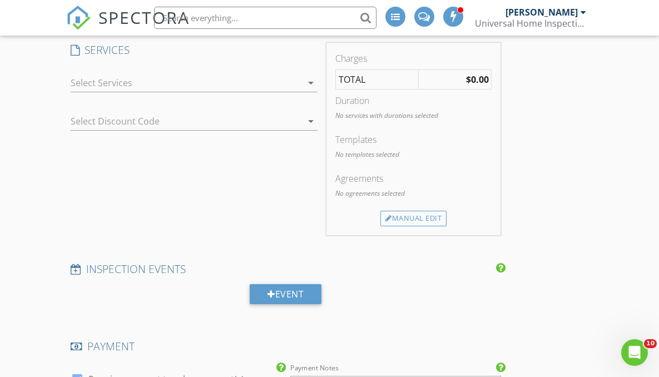
scroll to position [923, 0]
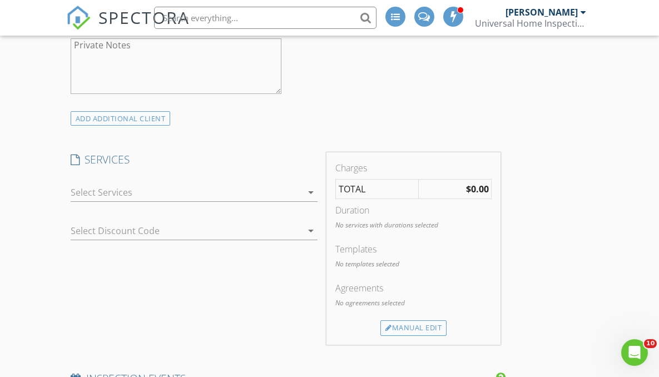
type input "732-915-1319"
click at [162, 192] on div at bounding box center [187, 193] width 232 height 18
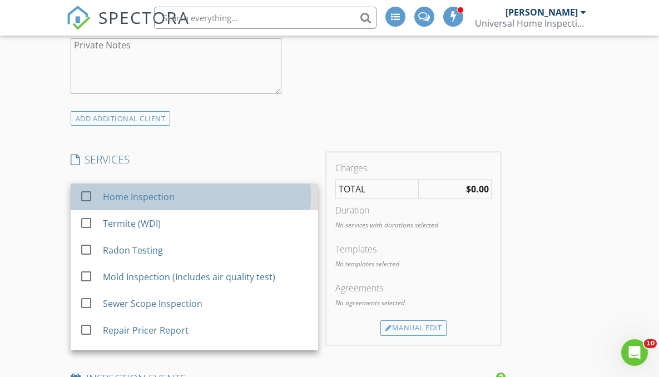
click at [149, 196] on div "Home Inspection" at bounding box center [139, 196] width 72 height 13
checkbox input "false"
checkbox input "true"
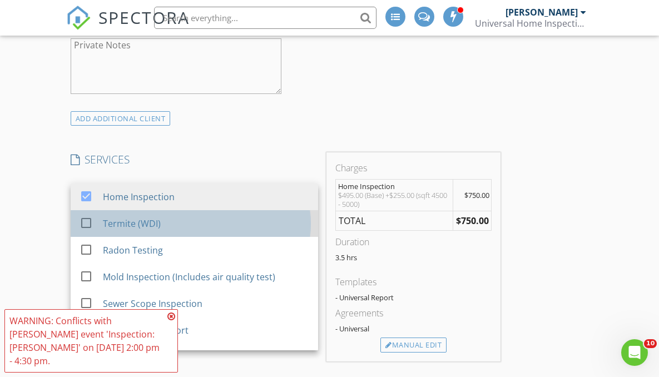
click at [151, 224] on div "Termite (WDI)" at bounding box center [132, 223] width 58 height 13
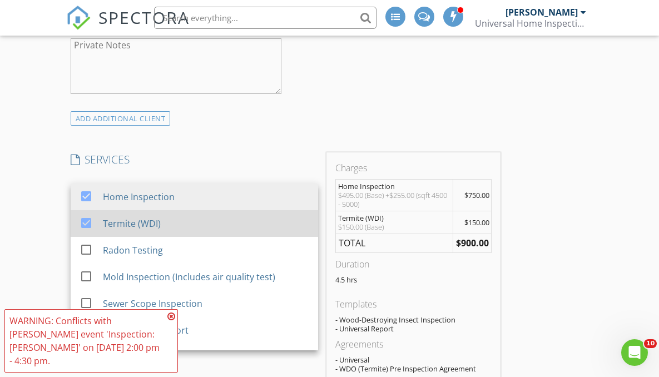
click at [151, 224] on div "Termite (WDI)" at bounding box center [132, 223] width 58 height 13
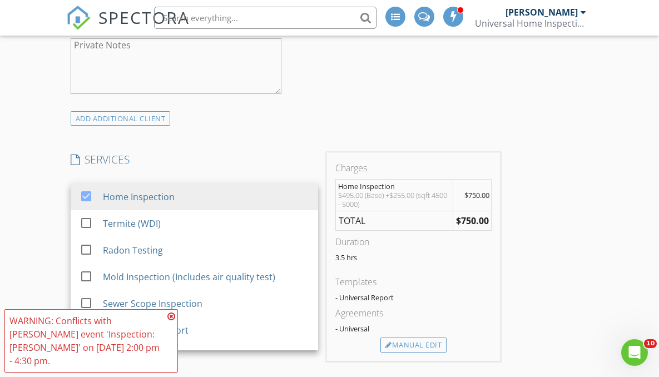
click at [269, 156] on h4 "SERVICES" at bounding box center [195, 159] width 248 height 14
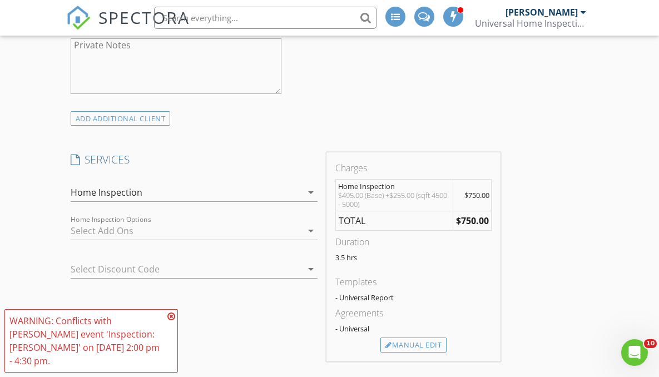
scroll to position [1040, 0]
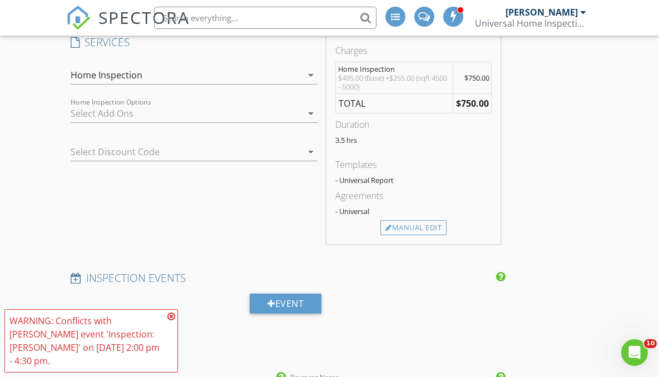
click at [233, 110] on div at bounding box center [187, 114] width 232 height 18
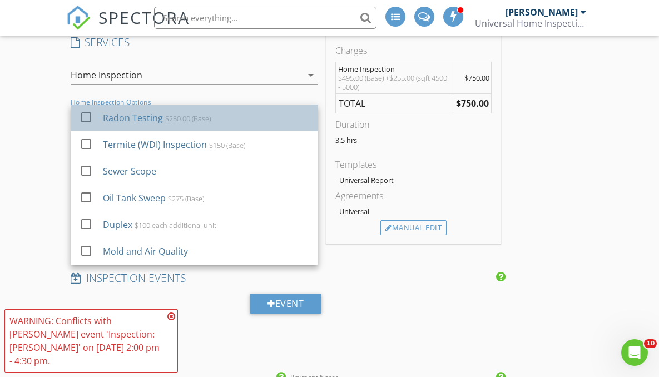
click at [155, 120] on div "Radon Testing" at bounding box center [133, 117] width 60 height 13
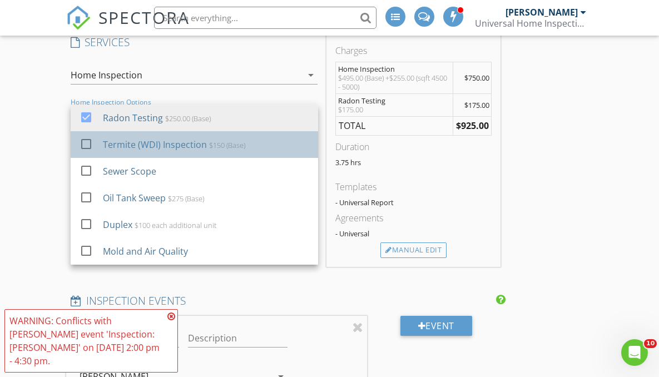
click at [155, 141] on div "Termite (WDI) Inspection" at bounding box center [155, 144] width 104 height 13
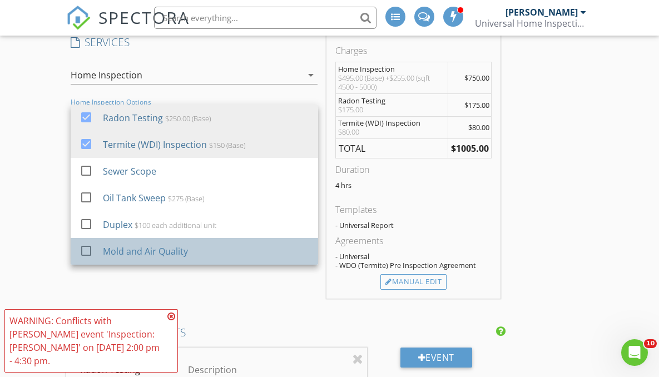
click at [190, 250] on div "Mold and Air Quality" at bounding box center [206, 251] width 206 height 22
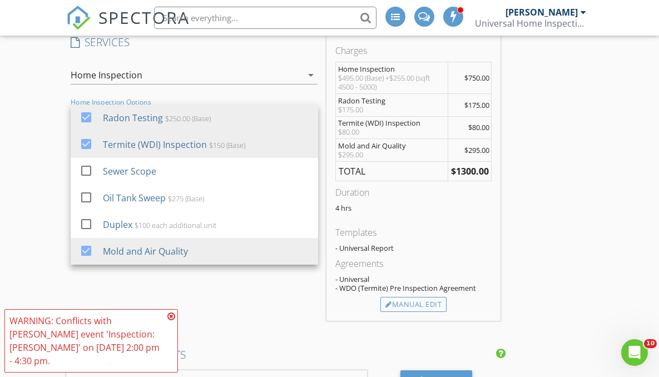
click at [298, 295] on div "SERVICES check_box Home Inspection check_box_outline_blank Termite (WDI) check_…" at bounding box center [194, 178] width 256 height 286
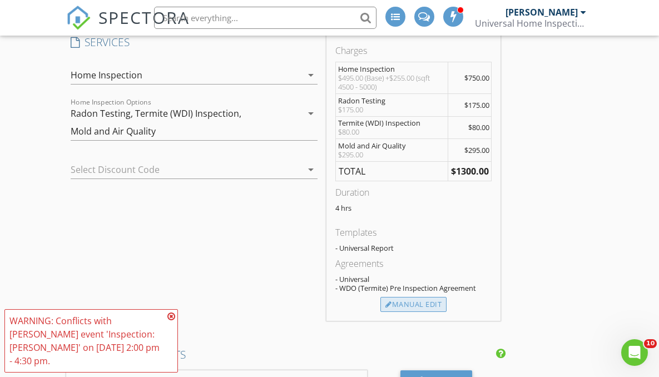
click at [419, 302] on div "Manual Edit" at bounding box center [413, 305] width 66 height 16
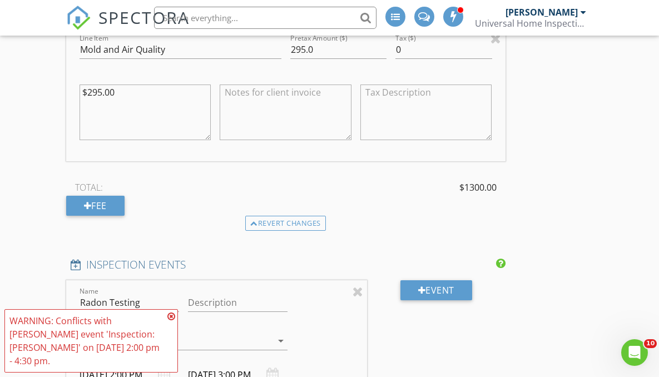
scroll to position [1638, 0]
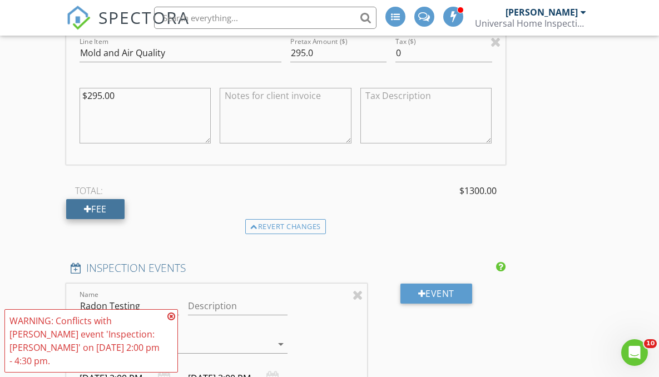
click at [100, 209] on div "Fee" at bounding box center [95, 209] width 58 height 20
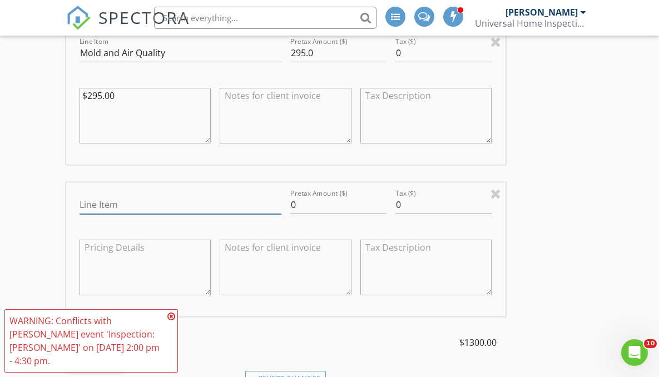
click at [110, 206] on input "Line Item" at bounding box center [181, 205] width 202 height 18
type input "Adjustment"
click at [294, 207] on input "0" at bounding box center [338, 205] width 97 height 18
type input "-255"
click at [549, 244] on div "INSPECTOR(S) check_box Michael Makely PRIMARY Michael Makely arrow_drop_down ch…" at bounding box center [329, 46] width 527 height 3086
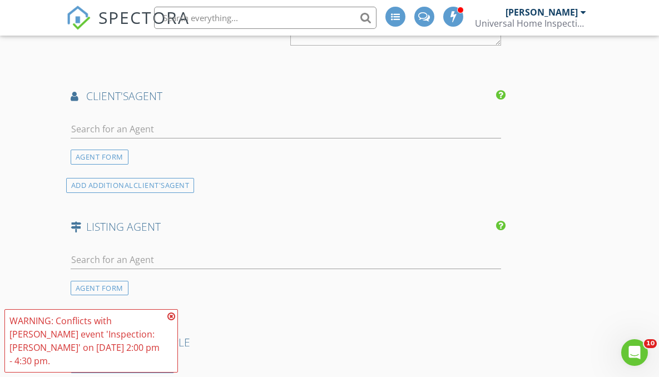
scroll to position [2207, 0]
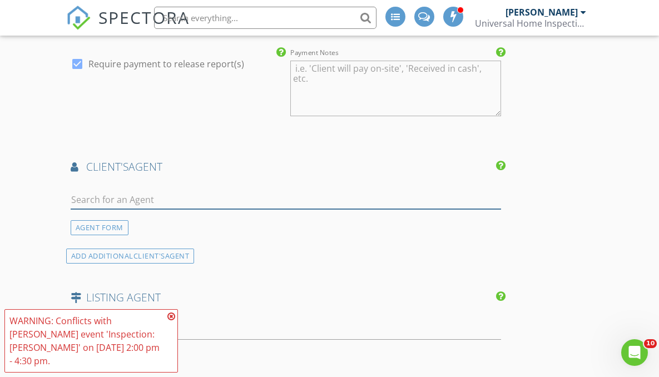
click at [133, 198] on input "text" at bounding box center [286, 200] width 431 height 18
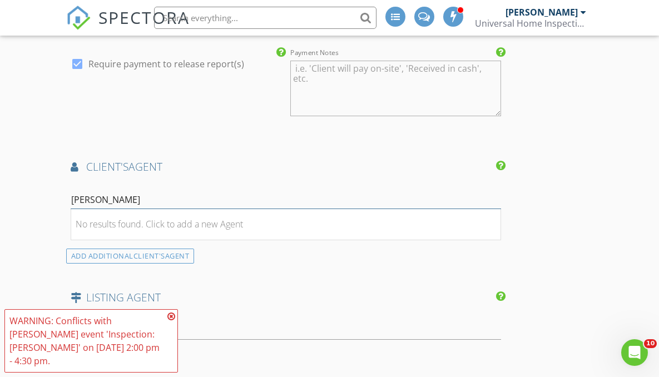
click at [157, 194] on input "Helena" at bounding box center [286, 200] width 431 height 18
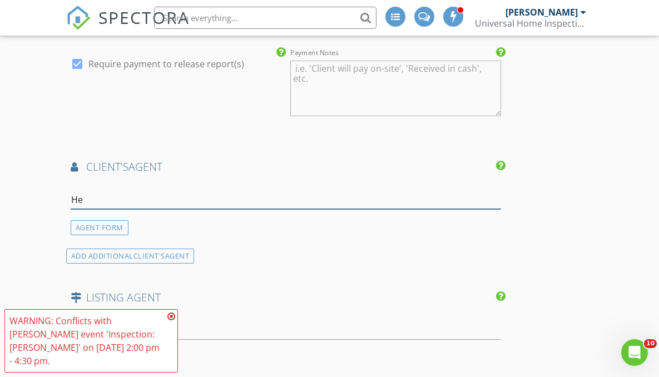
type input "H"
click at [118, 229] on div "AGENT FORM" at bounding box center [100, 227] width 58 height 15
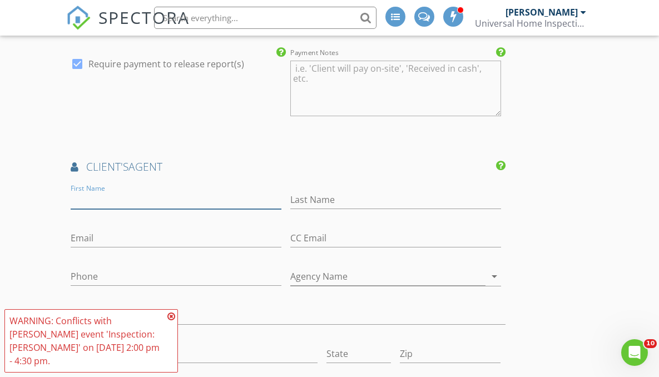
click at [100, 200] on input "First Name" at bounding box center [176, 200] width 211 height 18
type input "Helena"
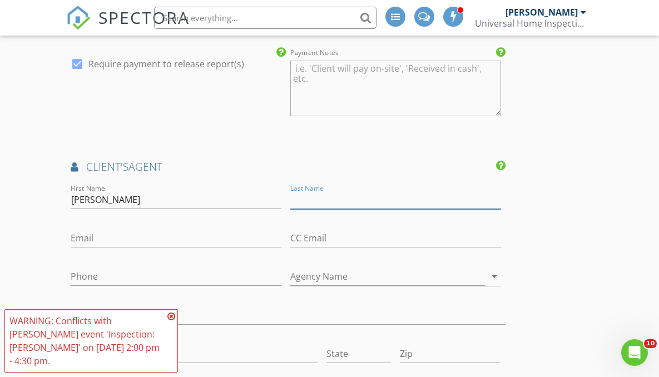
click at [315, 195] on input "Last Name" at bounding box center [395, 200] width 211 height 18
type input "Yousefzadeh"
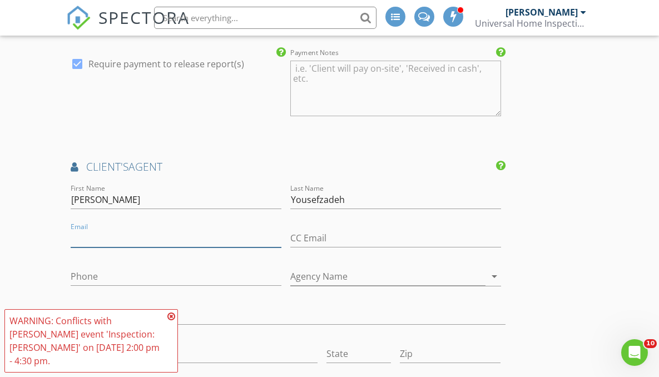
click at [141, 240] on input "Email" at bounding box center [176, 238] width 211 height 18
type input "5"
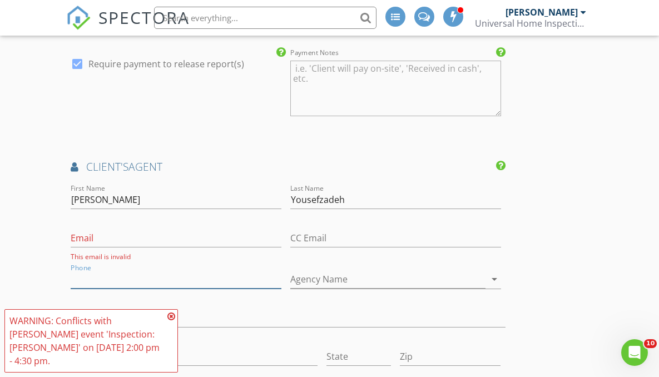
click at [128, 285] on input "Phone" at bounding box center [176, 279] width 211 height 18
type input "[PHONE_NUMBER]"
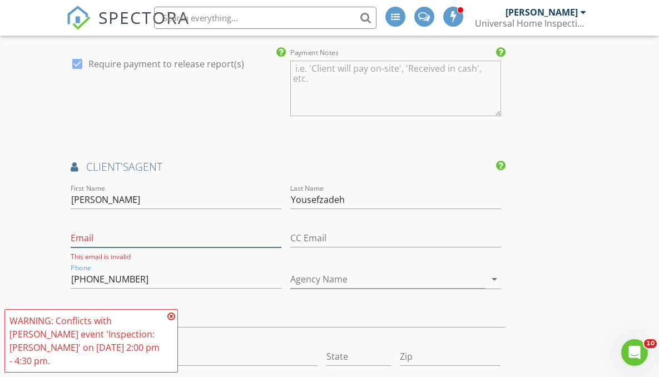
click at [93, 241] on input "Email" at bounding box center [176, 238] width 211 height 18
type input "H"
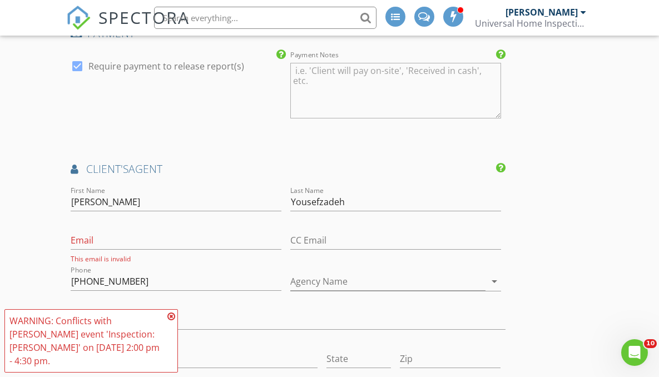
click at [172, 321] on icon at bounding box center [171, 316] width 8 height 9
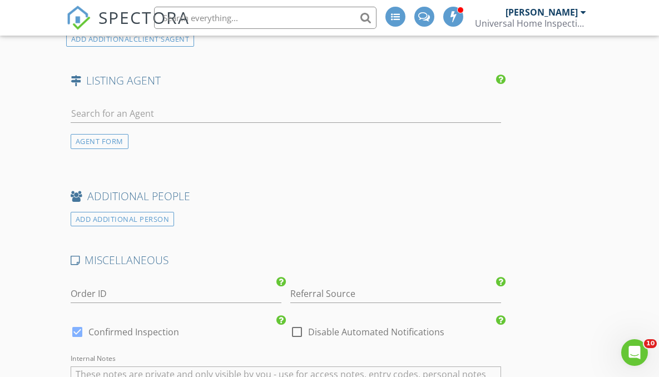
scroll to position [2721, 0]
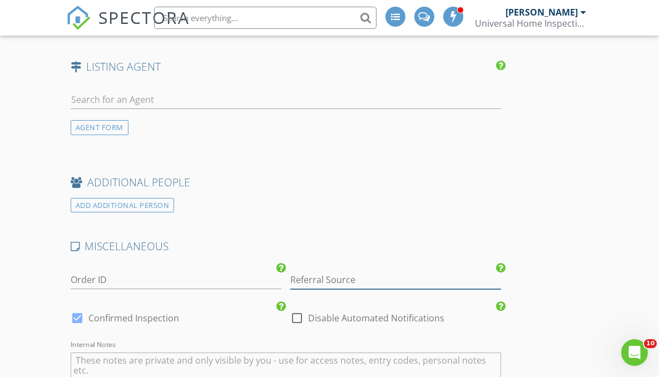
click at [325, 284] on input "Referral Source" at bounding box center [395, 280] width 211 height 18
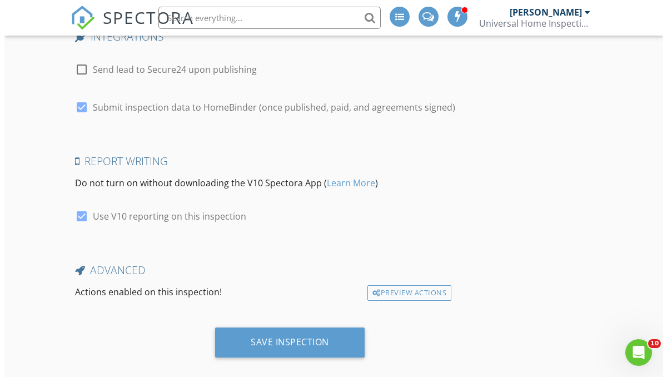
scroll to position [3157, 0]
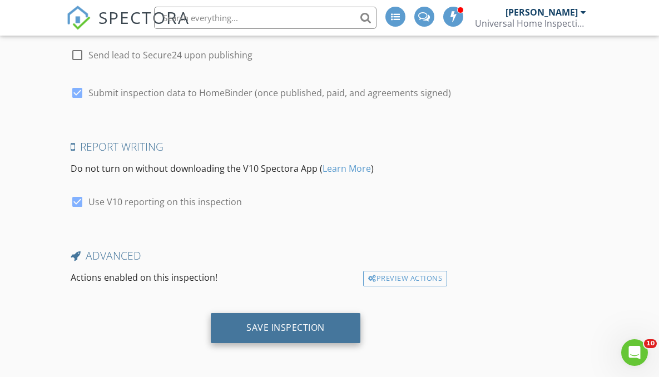
type input "[PERSON_NAME]"
click at [243, 319] on div "Save Inspection" at bounding box center [286, 328] width 150 height 30
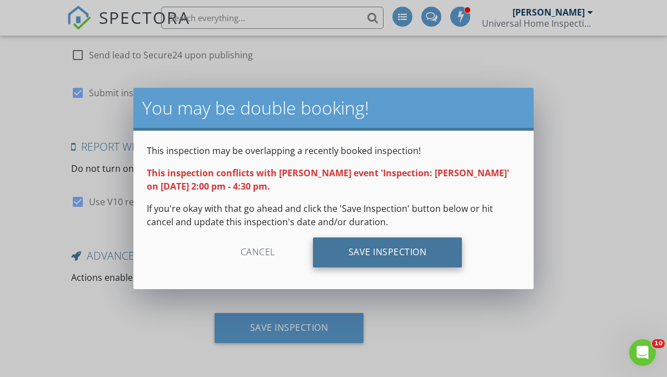
click at [357, 253] on div "Save Inspection" at bounding box center [388, 253] width 150 height 30
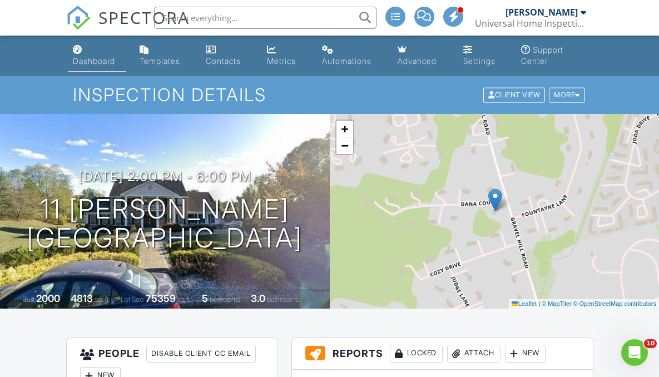
click at [97, 64] on div "Dashboard" at bounding box center [94, 60] width 42 height 9
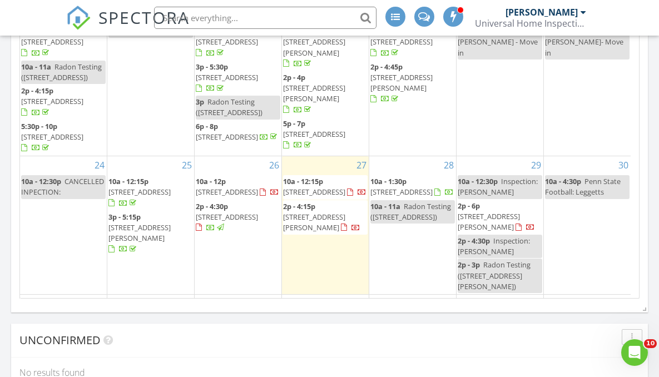
scroll to position [296, 0]
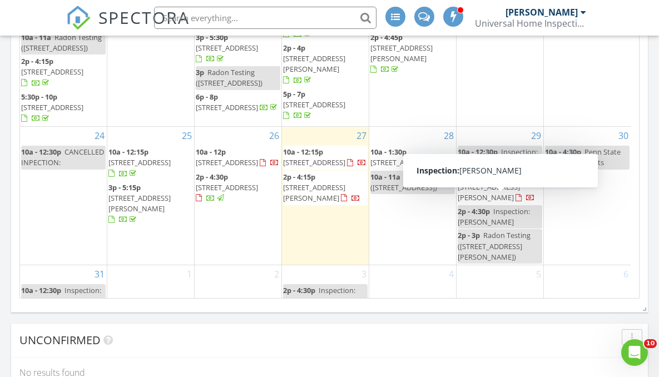
click at [487, 206] on span "2p - 4:30p" at bounding box center [474, 211] width 32 height 10
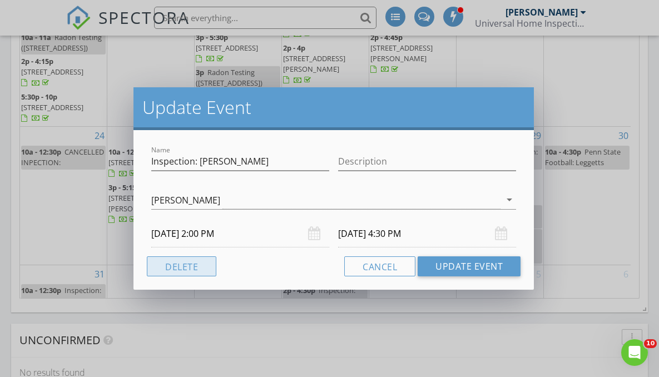
click at [195, 265] on button "Delete" at bounding box center [182, 266] width 70 height 20
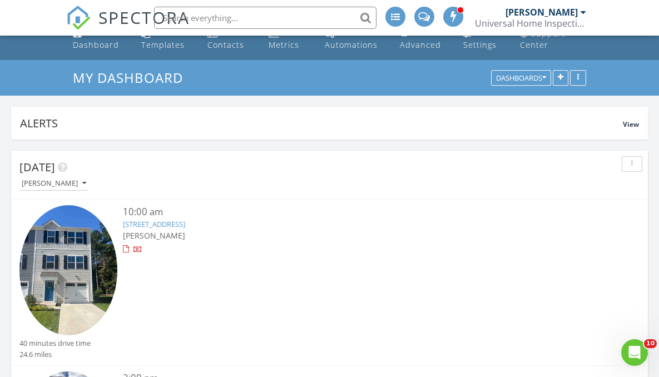
scroll to position [0, 0]
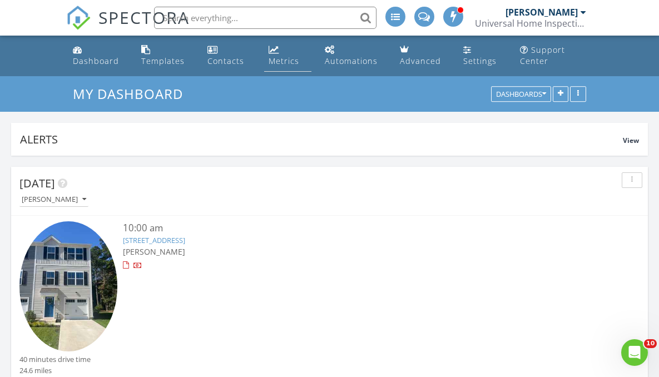
click at [282, 57] on div "Metrics" at bounding box center [284, 61] width 31 height 11
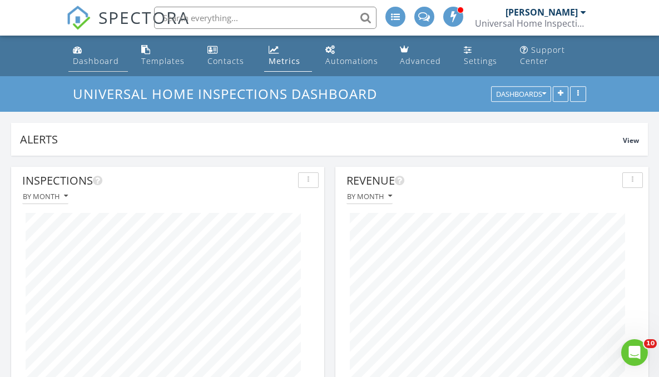
click at [81, 58] on div "Dashboard" at bounding box center [96, 61] width 46 height 11
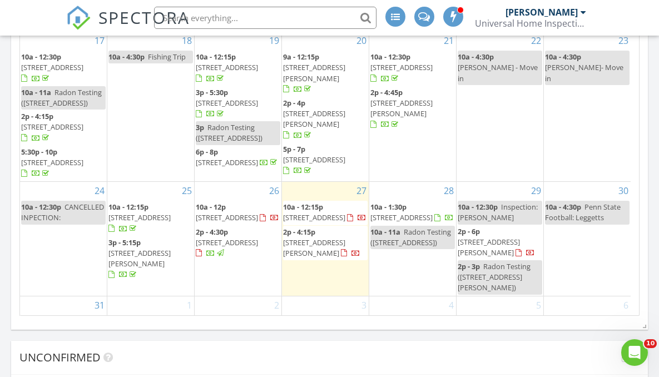
scroll to position [272, 0]
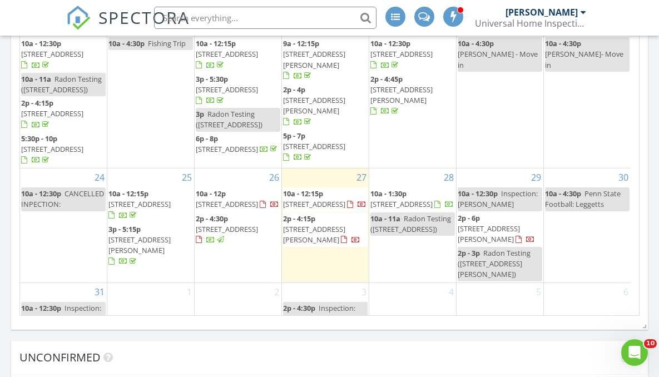
click at [54, 283] on div "31 10a - 12:30p Inspection: [PERSON_NAME]" at bounding box center [63, 304] width 87 height 43
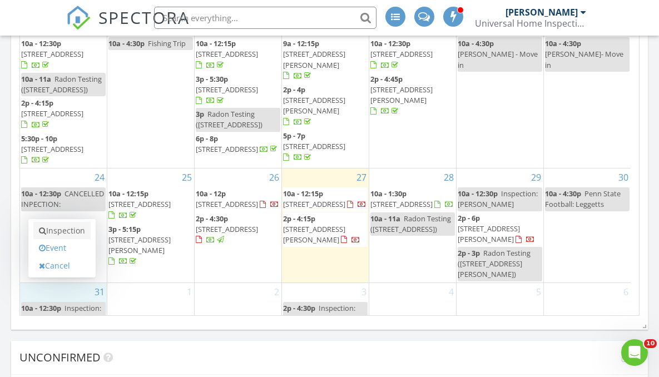
click at [74, 231] on link "Inspection" at bounding box center [61, 231] width 57 height 18
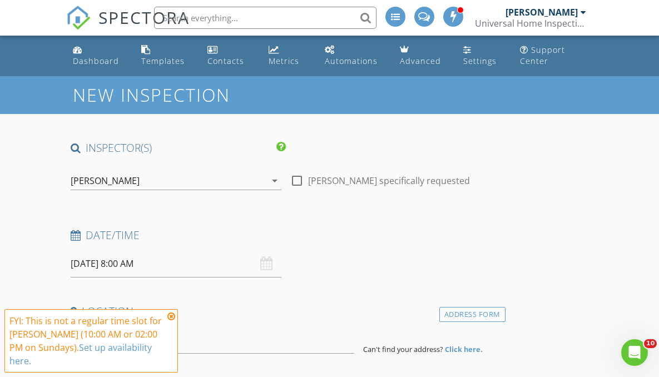
scroll to position [23, 0]
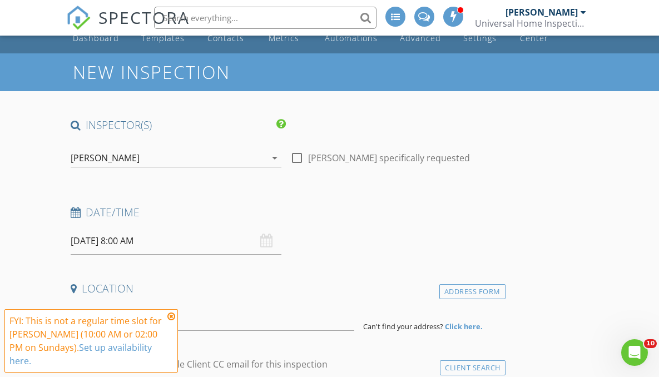
click at [172, 316] on icon at bounding box center [171, 316] width 8 height 9
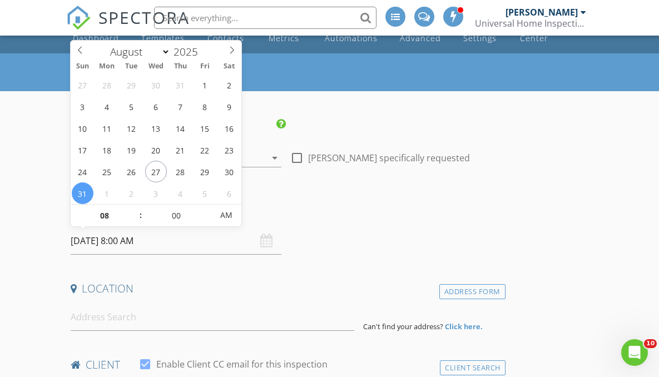
click at [131, 244] on input "[DATE] 8:00 AM" at bounding box center [176, 240] width 211 height 27
click at [106, 216] on input "08" at bounding box center [105, 216] width 68 height 22
type input "10"
type input "[DATE] 10:00 AM"
click at [349, 234] on div "Date/Time 08/31/2025 10:00 AM" at bounding box center [285, 230] width 439 height 50
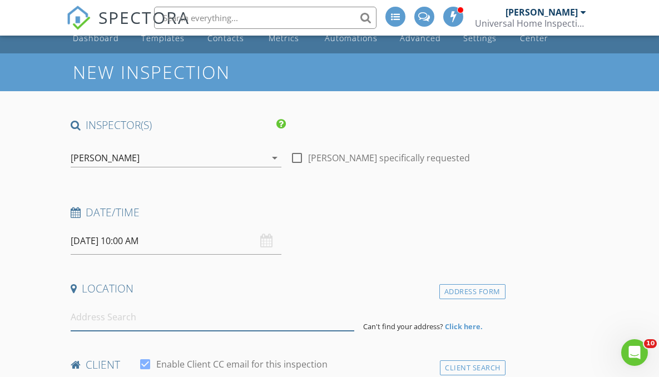
click at [100, 315] on input at bounding box center [213, 317] width 284 height 27
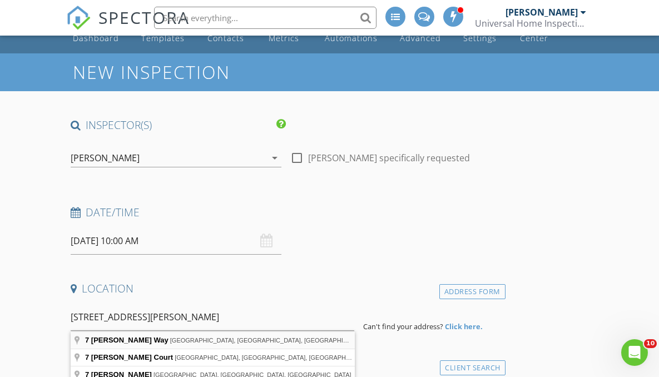
type input "7 Ross Way, Marlton, NJ, USA"
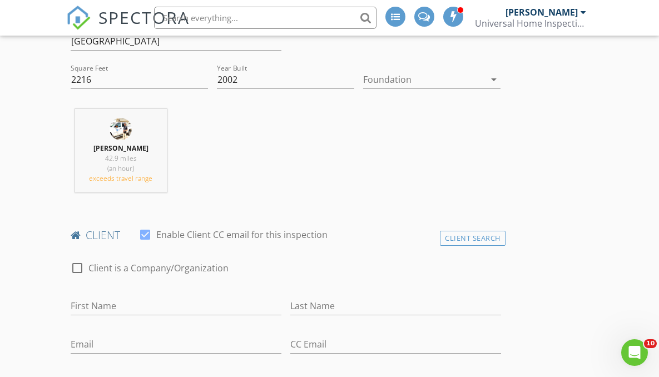
scroll to position [504, 0]
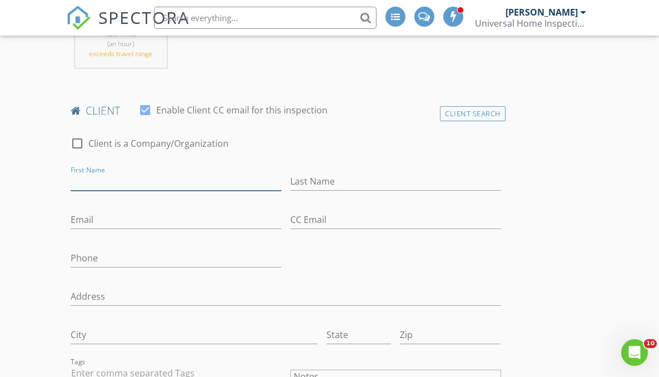
click at [115, 180] on input "First Name" at bounding box center [176, 181] width 211 height 18
type input "Ryan"
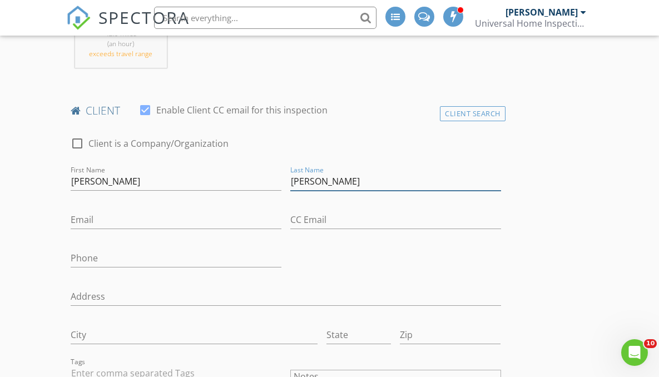
type input "Zagalsky"
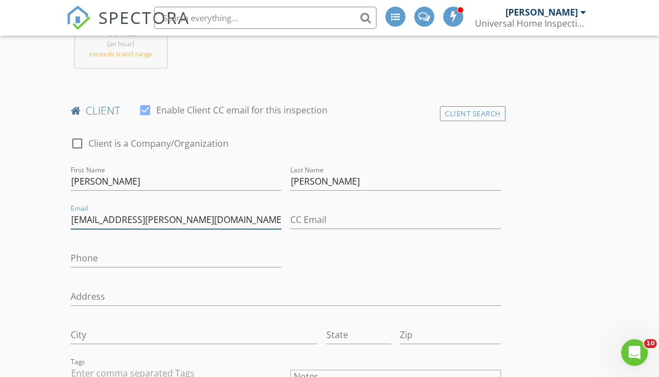
type input "zagalsky.ryan@gmail.com"
click at [92, 262] on input "Phone" at bounding box center [176, 258] width 211 height 18
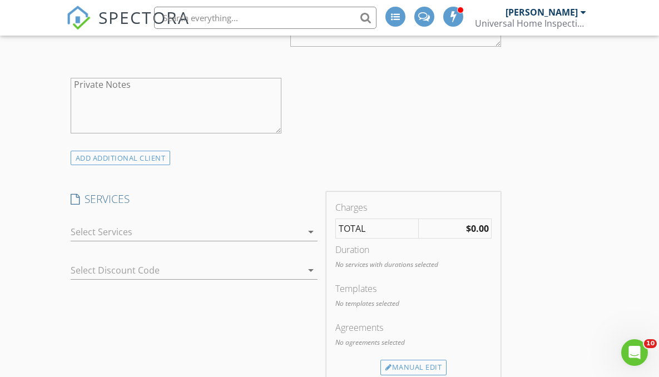
scroll to position [883, 0]
type input "732-718-6353"
click at [271, 227] on div at bounding box center [187, 232] width 232 height 18
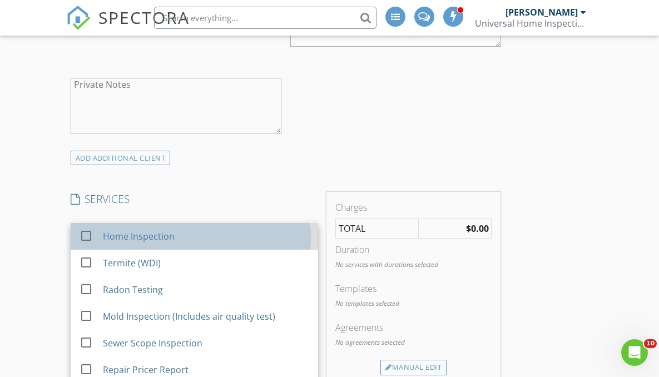
click at [178, 240] on div "Home Inspection" at bounding box center [206, 236] width 206 height 22
checkbox input "false"
checkbox input "true"
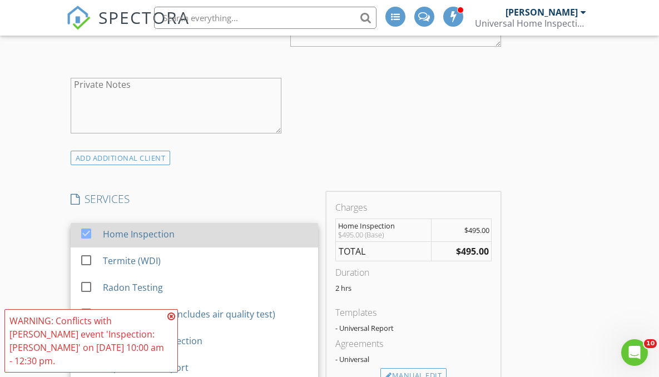
scroll to position [16, 0]
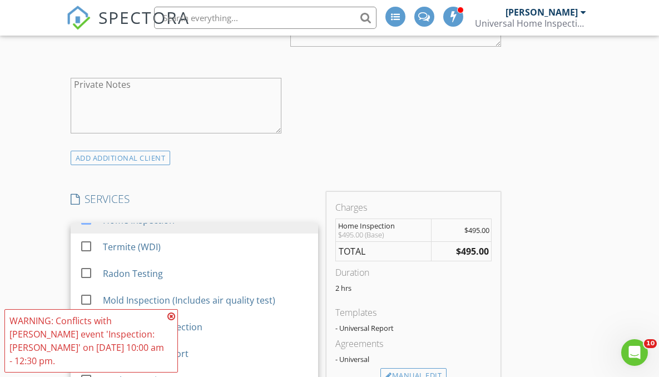
click at [235, 166] on div "INSPECTOR(S) check_box Michael Makely PRIMARY Michael Makely arrow_drop_down ch…" at bounding box center [285, 342] width 439 height 2170
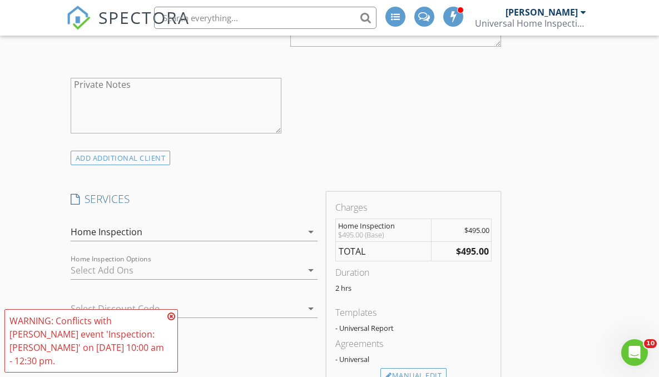
click at [169, 268] on div at bounding box center [187, 270] width 232 height 18
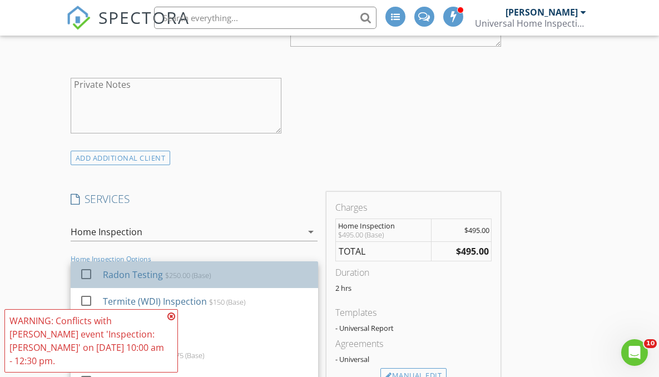
click at [170, 274] on div "$250.00 (Base)" at bounding box center [188, 275] width 46 height 9
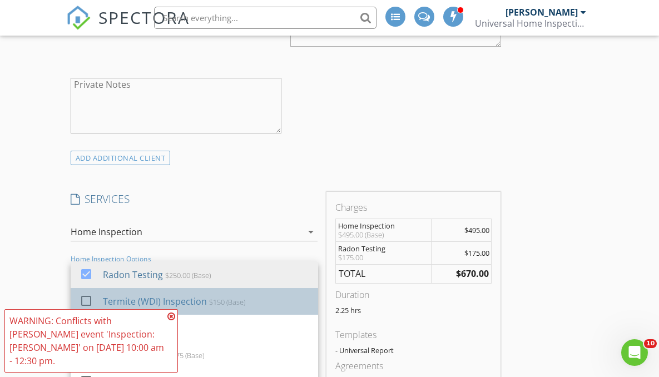
click at [166, 304] on div "Termite (WDI) Inspection" at bounding box center [155, 301] width 104 height 13
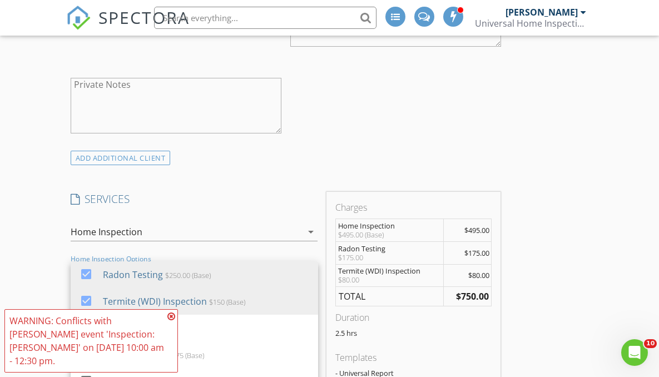
click at [291, 197] on h4 "SERVICES" at bounding box center [195, 199] width 248 height 14
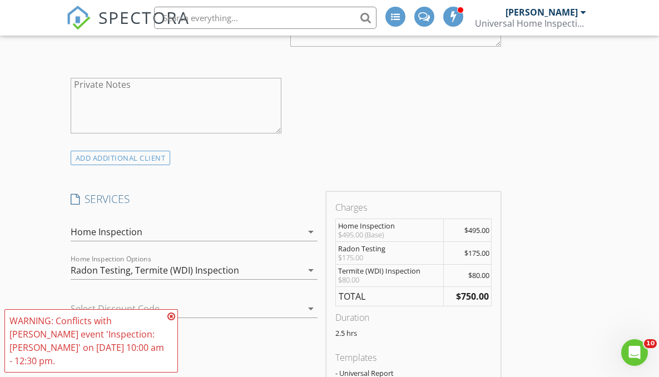
click at [169, 321] on icon at bounding box center [171, 316] width 8 height 9
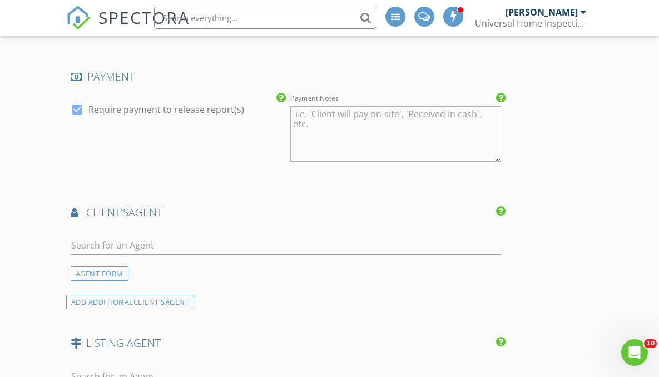
scroll to position [1504, 0]
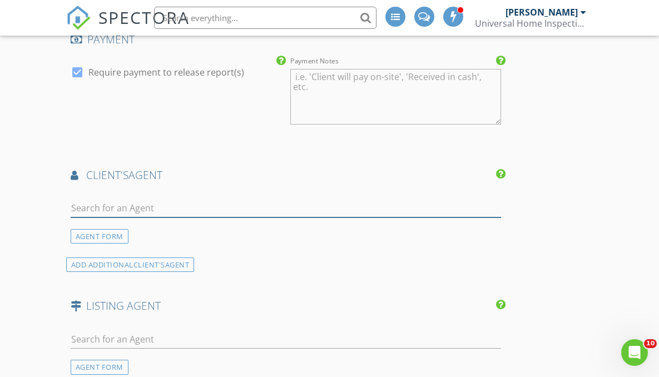
click at [132, 209] on input "text" at bounding box center [286, 208] width 431 height 18
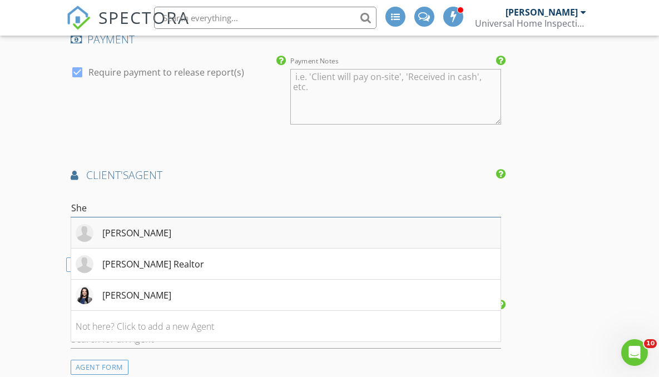
type input "She"
click at [139, 230] on div "Shea Merritt" at bounding box center [136, 232] width 69 height 13
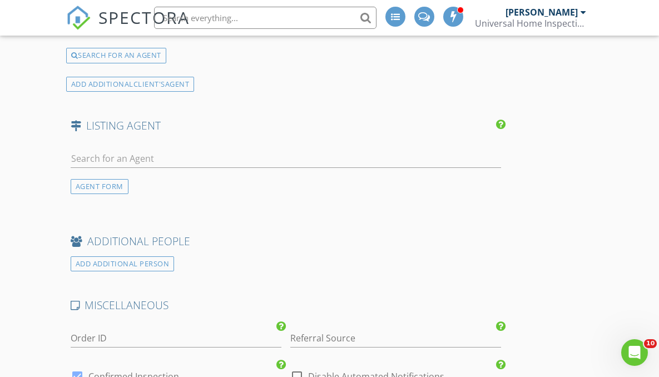
scroll to position [1999, 0]
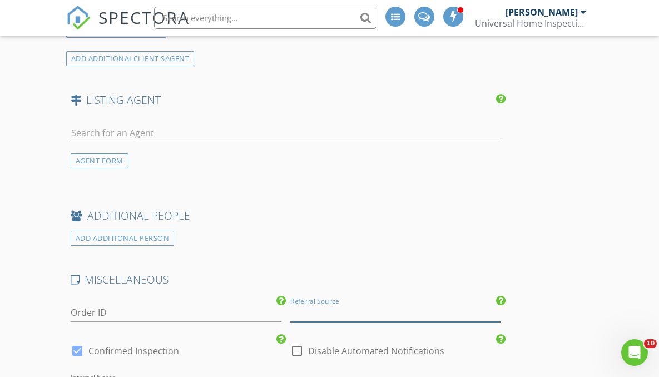
click at [319, 309] on input "Referral Source" at bounding box center [395, 313] width 211 height 18
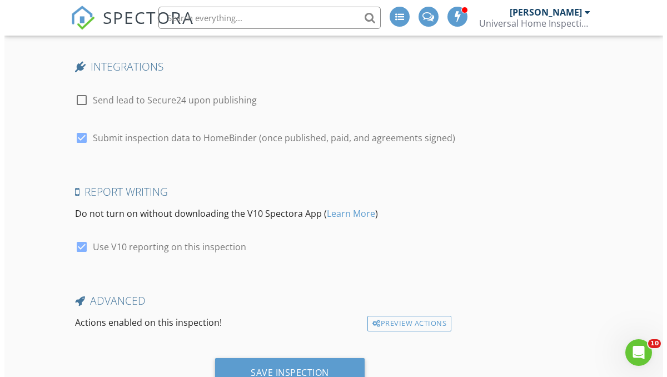
scroll to position [2469, 0]
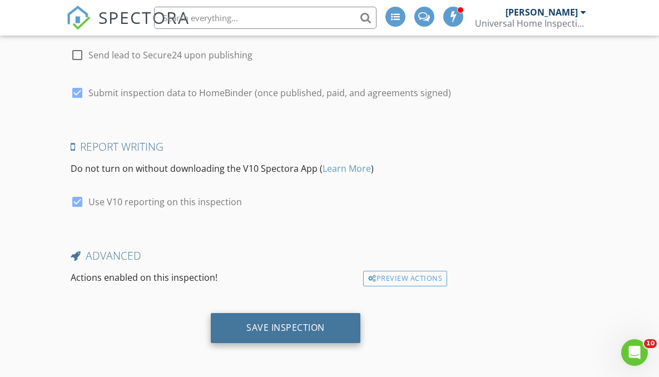
type input "Shea Merritt"
click at [253, 325] on div "Save Inspection" at bounding box center [285, 327] width 78 height 11
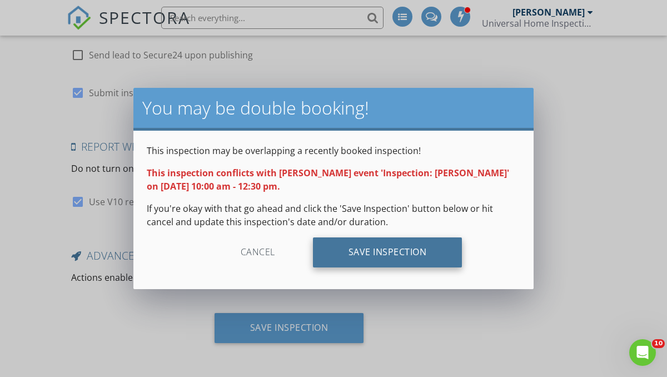
click at [387, 253] on div "Save Inspection" at bounding box center [388, 253] width 150 height 30
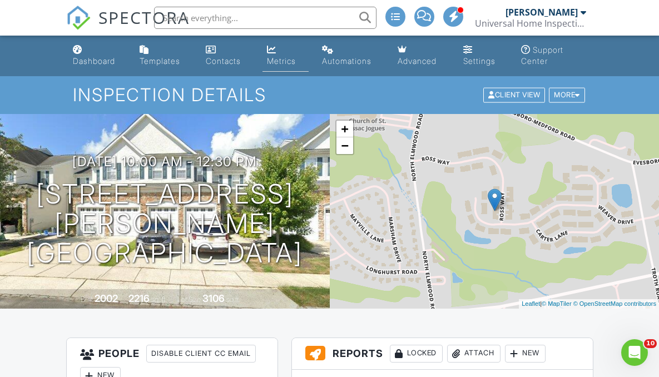
click at [278, 57] on div "Metrics" at bounding box center [281, 60] width 29 height 9
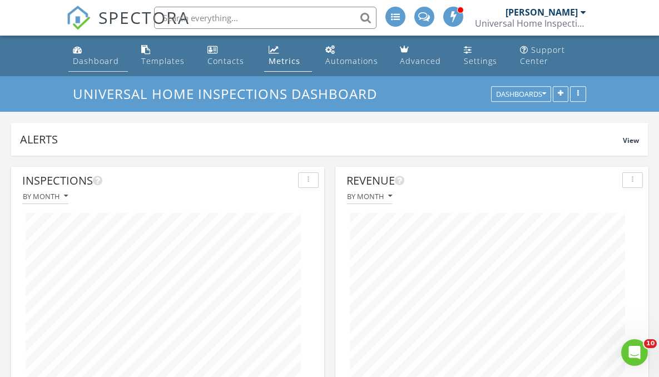
click at [88, 60] on div "Dashboard" at bounding box center [96, 61] width 46 height 11
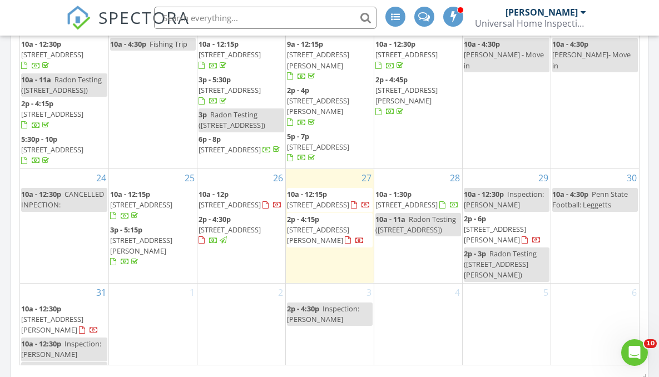
scroll to position [1421, 0]
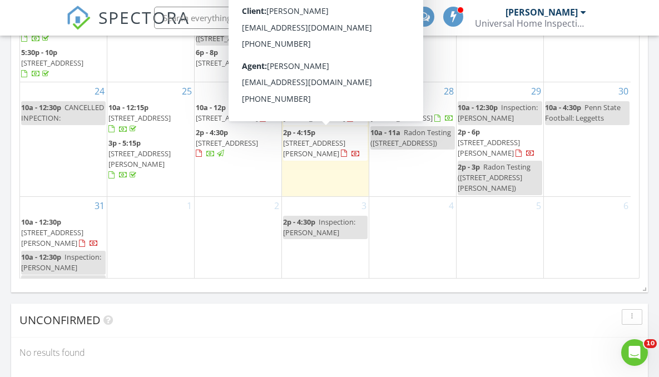
click at [315, 152] on span "2p - 4:15p 123 Custer Ave, Jersey City 07305" at bounding box center [325, 143] width 85 height 33
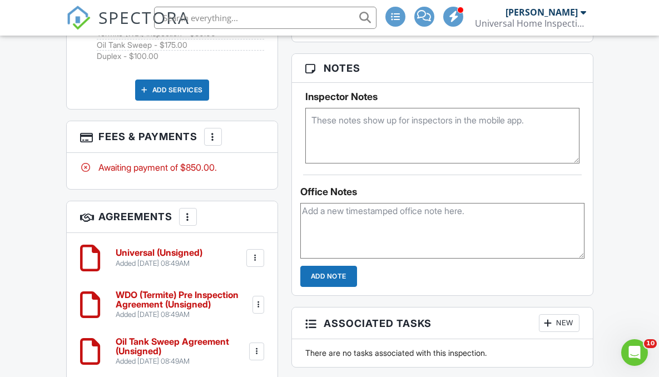
scroll to position [644, 0]
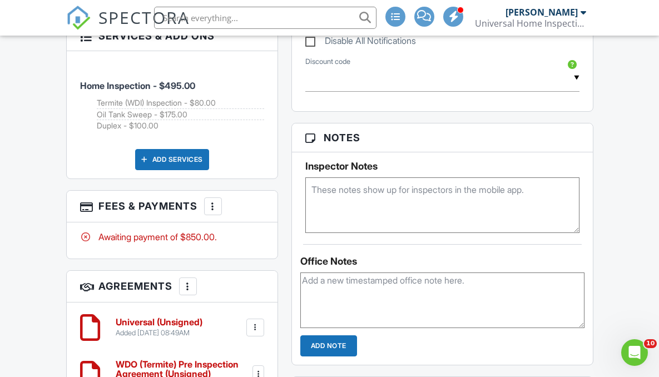
click at [210, 212] on div at bounding box center [212, 206] width 11 height 11
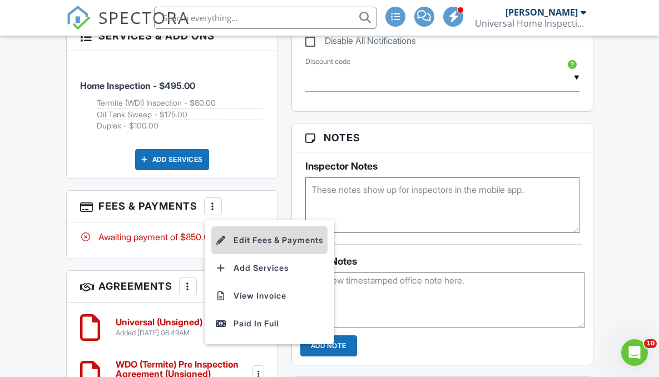
click at [269, 253] on li "Edit Fees & Payments" at bounding box center [269, 240] width 116 height 28
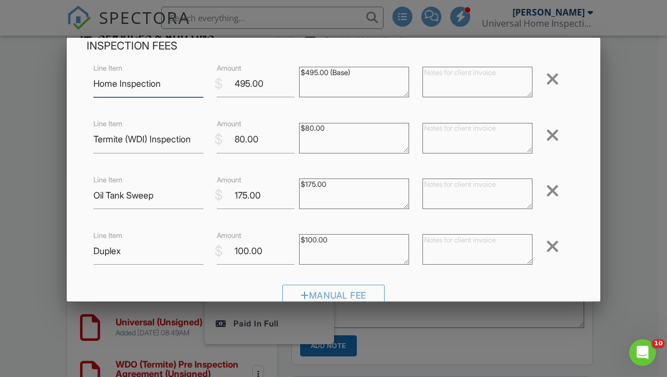
scroll to position [116, 0]
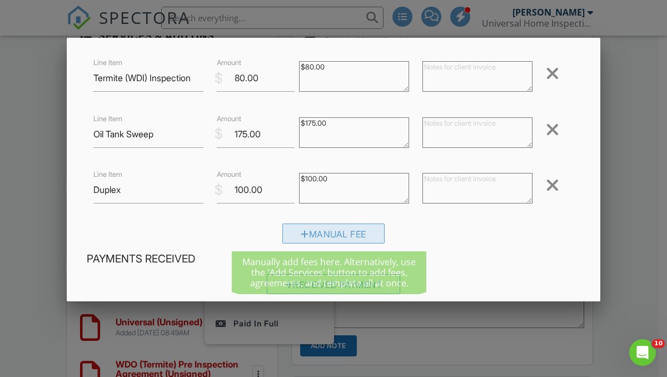
click at [301, 234] on div at bounding box center [305, 234] width 8 height 9
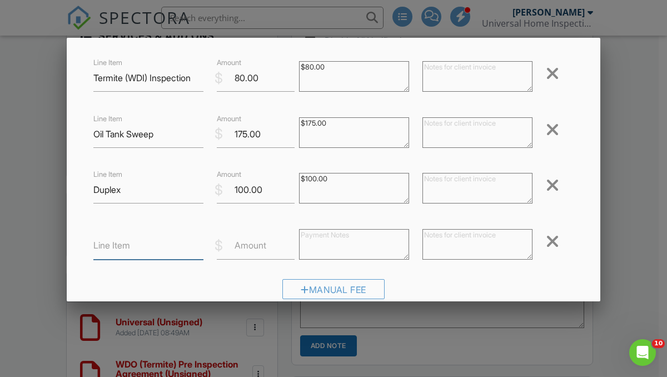
click at [152, 249] on input "Line Item" at bounding box center [148, 246] width 110 height 27
type input "a"
type input "Adjustment"
click at [247, 250] on label "Amount" at bounding box center [251, 245] width 32 height 12
click at [247, 250] on input "Amount" at bounding box center [256, 246] width 78 height 27
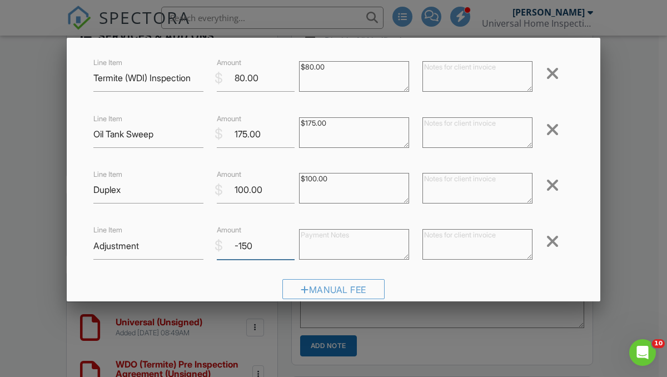
type input "-150"
click at [253, 275] on div "Inspection Fees Line Item Home Inspection $ Amount 495.00 $495.00 (Base) Remove…" at bounding box center [333, 143] width 507 height 330
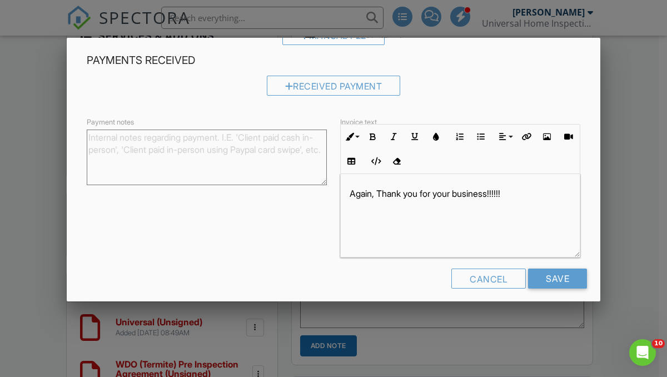
scroll to position [380, 0]
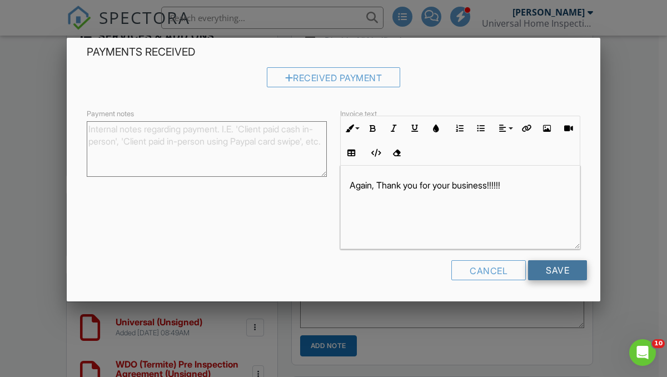
click at [557, 272] on input "Save" at bounding box center [557, 270] width 59 height 20
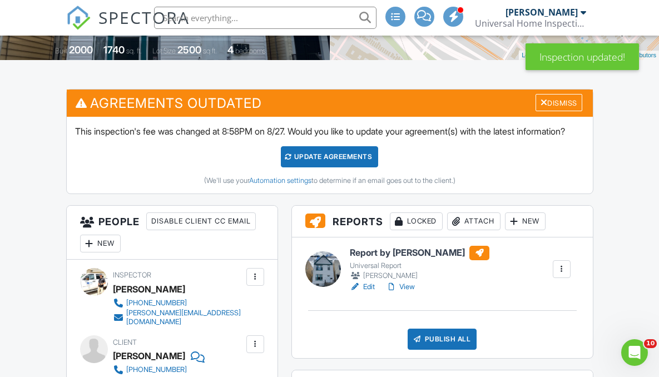
click at [357, 167] on div "Update Agreements" at bounding box center [329, 156] width 97 height 21
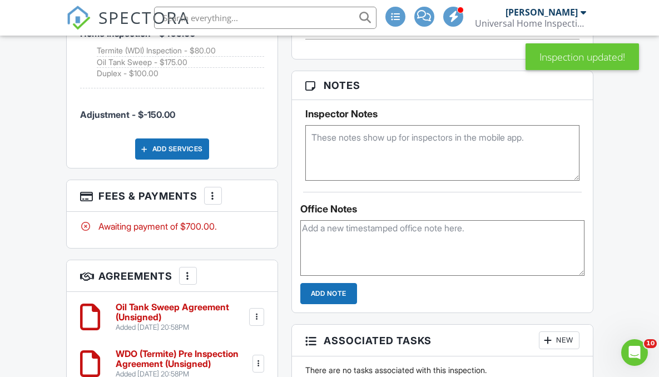
scroll to position [765, 0]
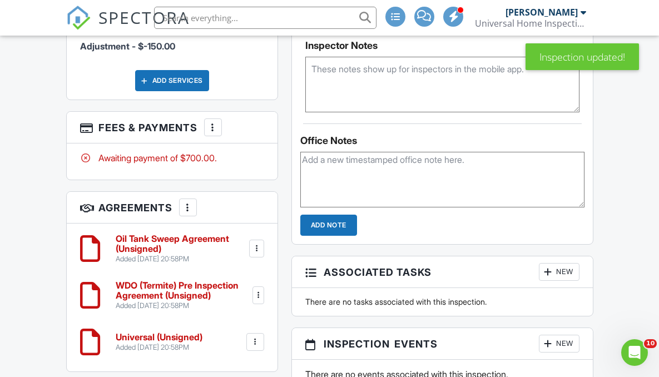
click at [215, 133] on div at bounding box center [212, 127] width 11 height 11
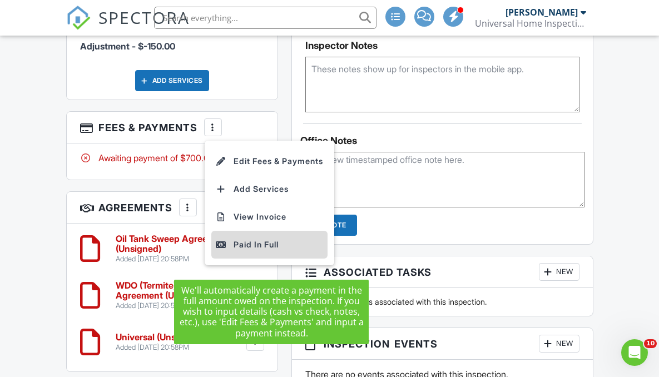
click at [252, 251] on div "Paid In Full" at bounding box center [269, 244] width 107 height 13
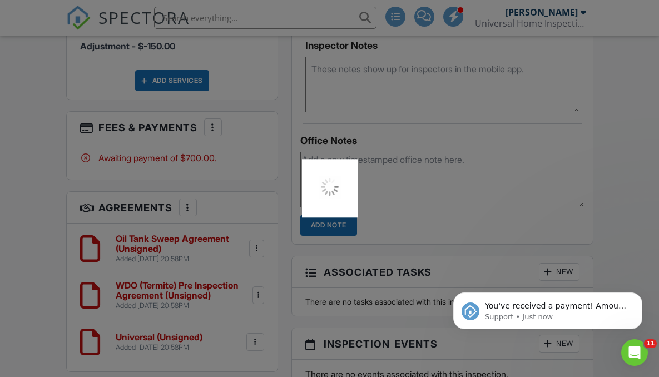
scroll to position [0, 0]
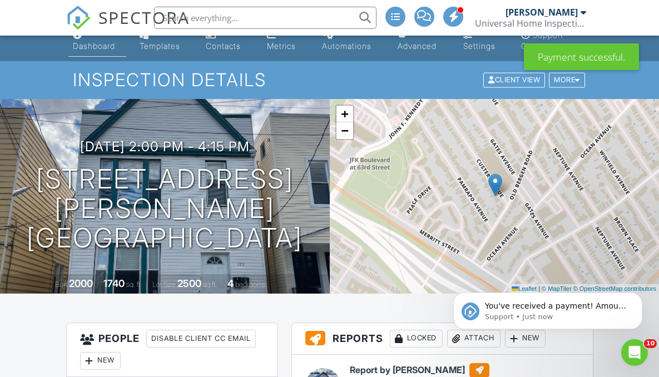
click at [113, 43] on div "Dashboard" at bounding box center [94, 45] width 42 height 9
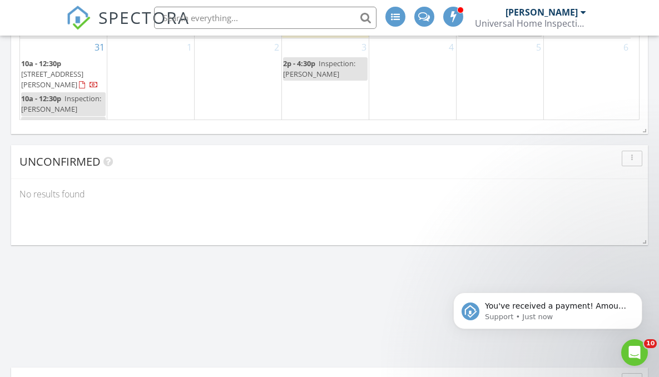
scroll to position [1590, 0]
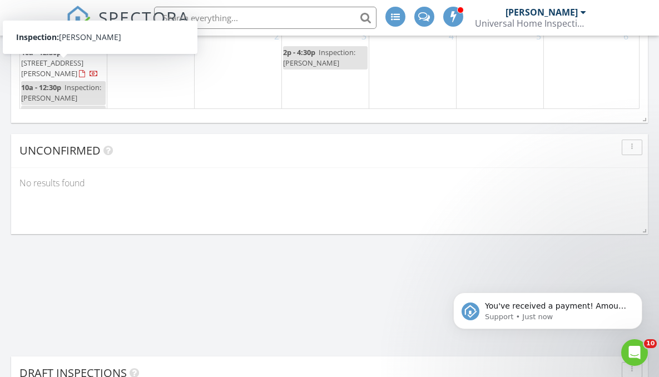
click at [59, 82] on span "10a - 12:30p" at bounding box center [41, 87] width 40 height 10
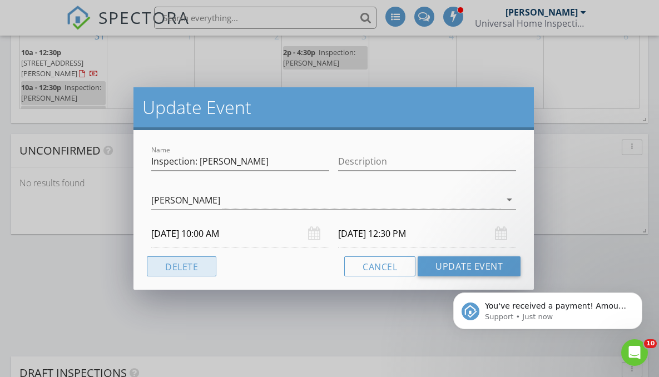
click at [195, 265] on button "Delete" at bounding box center [182, 266] width 70 height 20
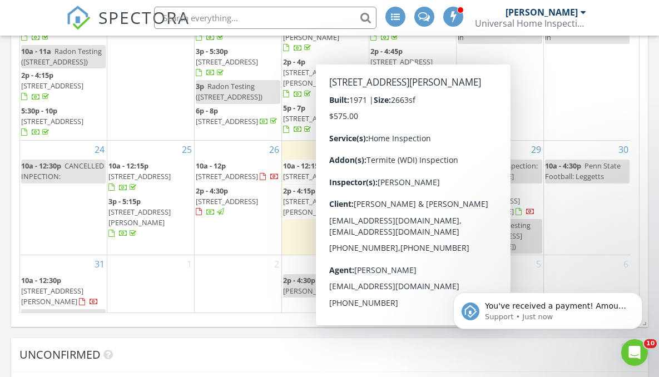
scroll to position [1387, 0]
